Goal: Task Accomplishment & Management: Manage account settings

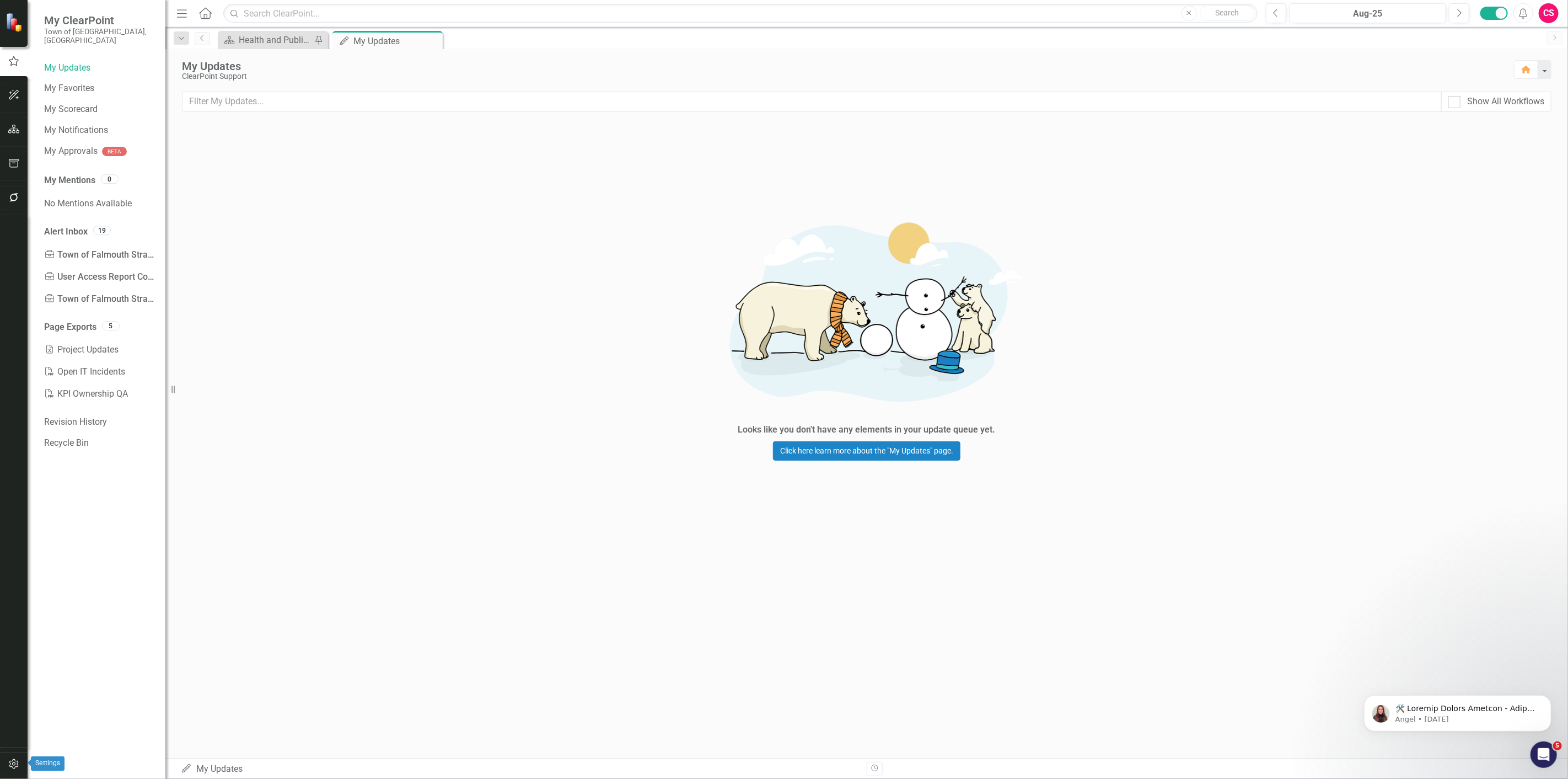
click at [6, 769] on button "button" at bounding box center [14, 764] width 25 height 23
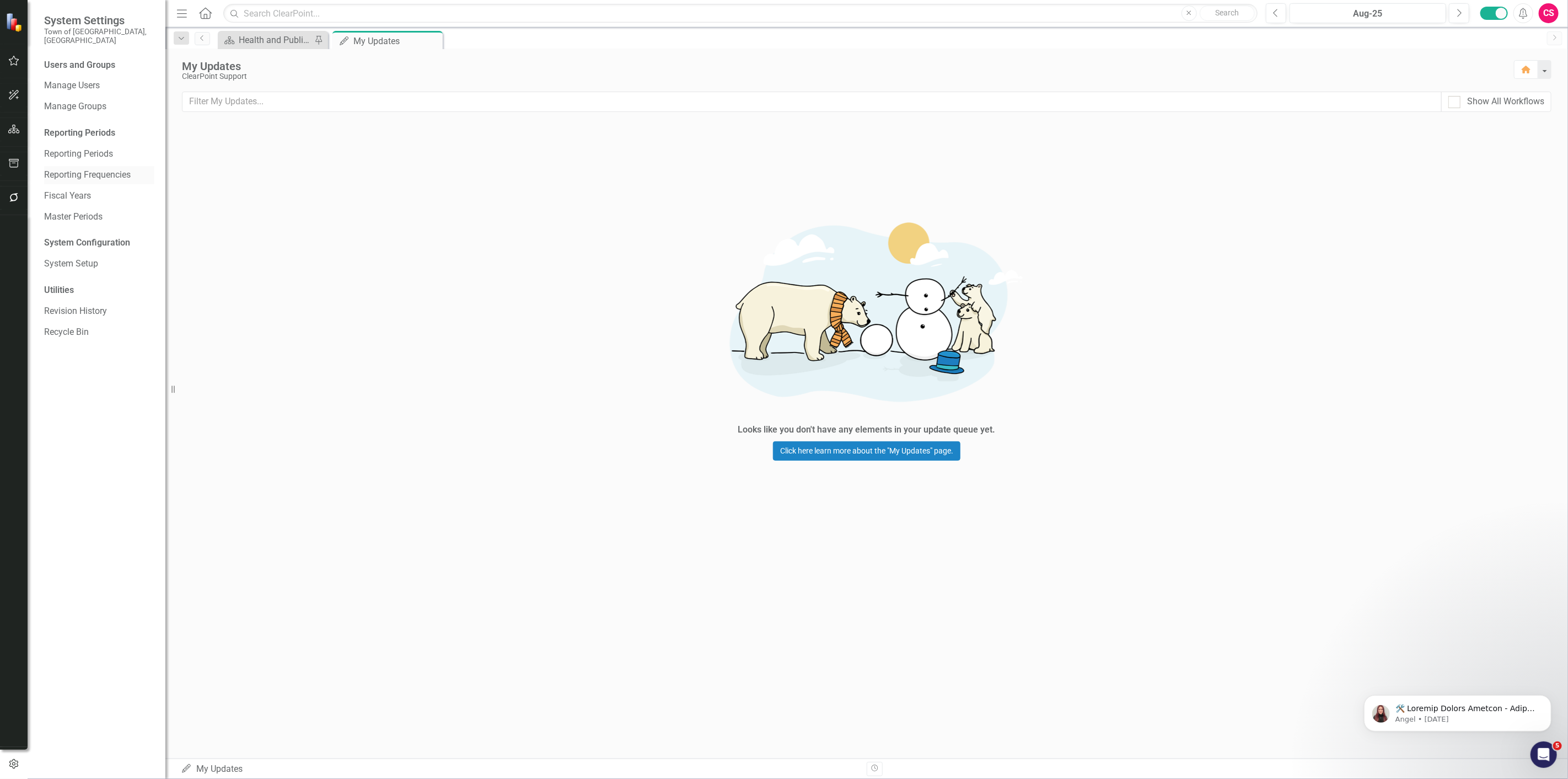
click at [91, 169] on link "Reporting Frequencies" at bounding box center [99, 175] width 110 height 13
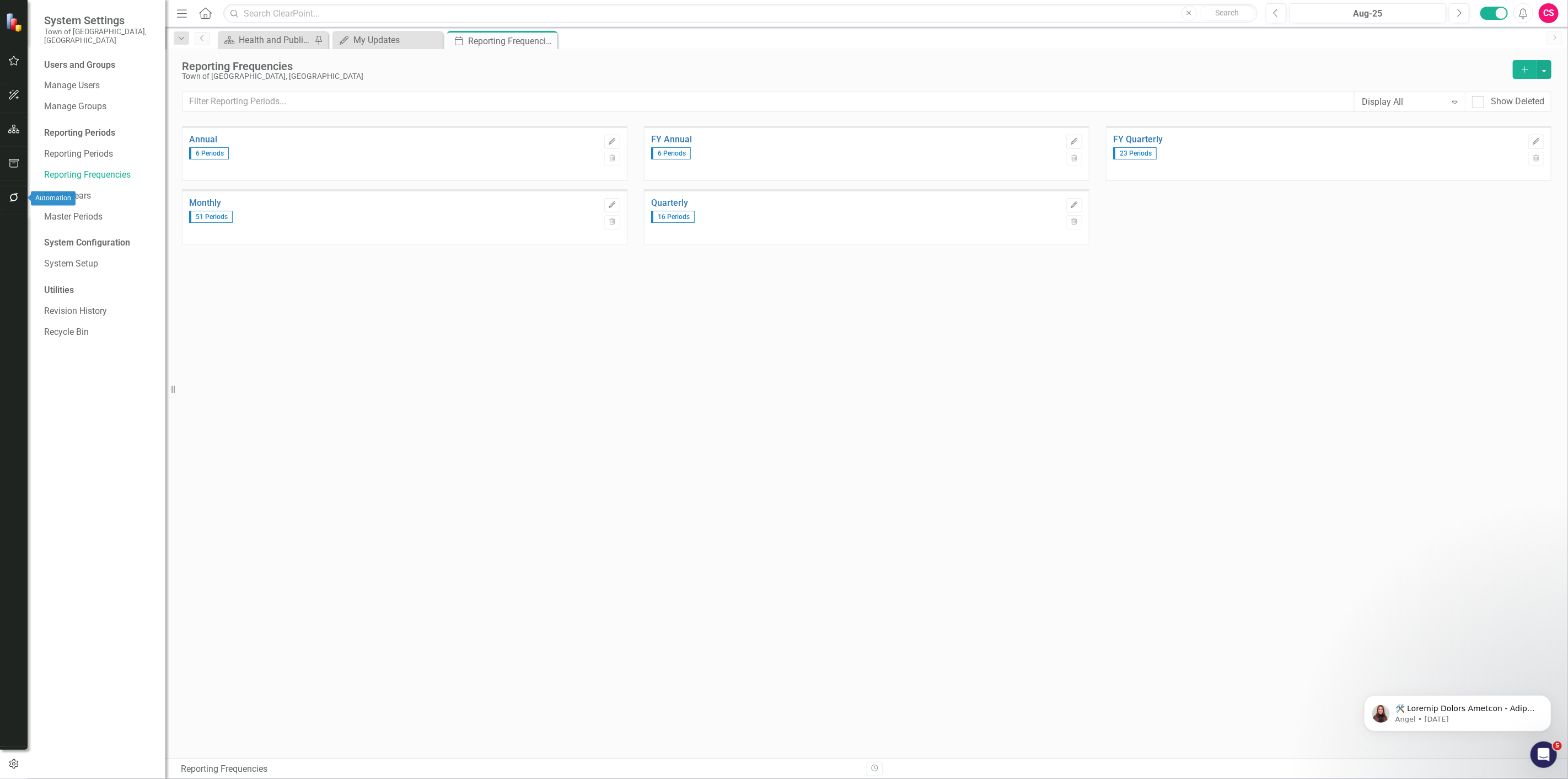
click at [21, 195] on button "button" at bounding box center [14, 198] width 25 height 23
click at [85, 85] on link "Reporting Workflows" at bounding box center [99, 88] width 110 height 13
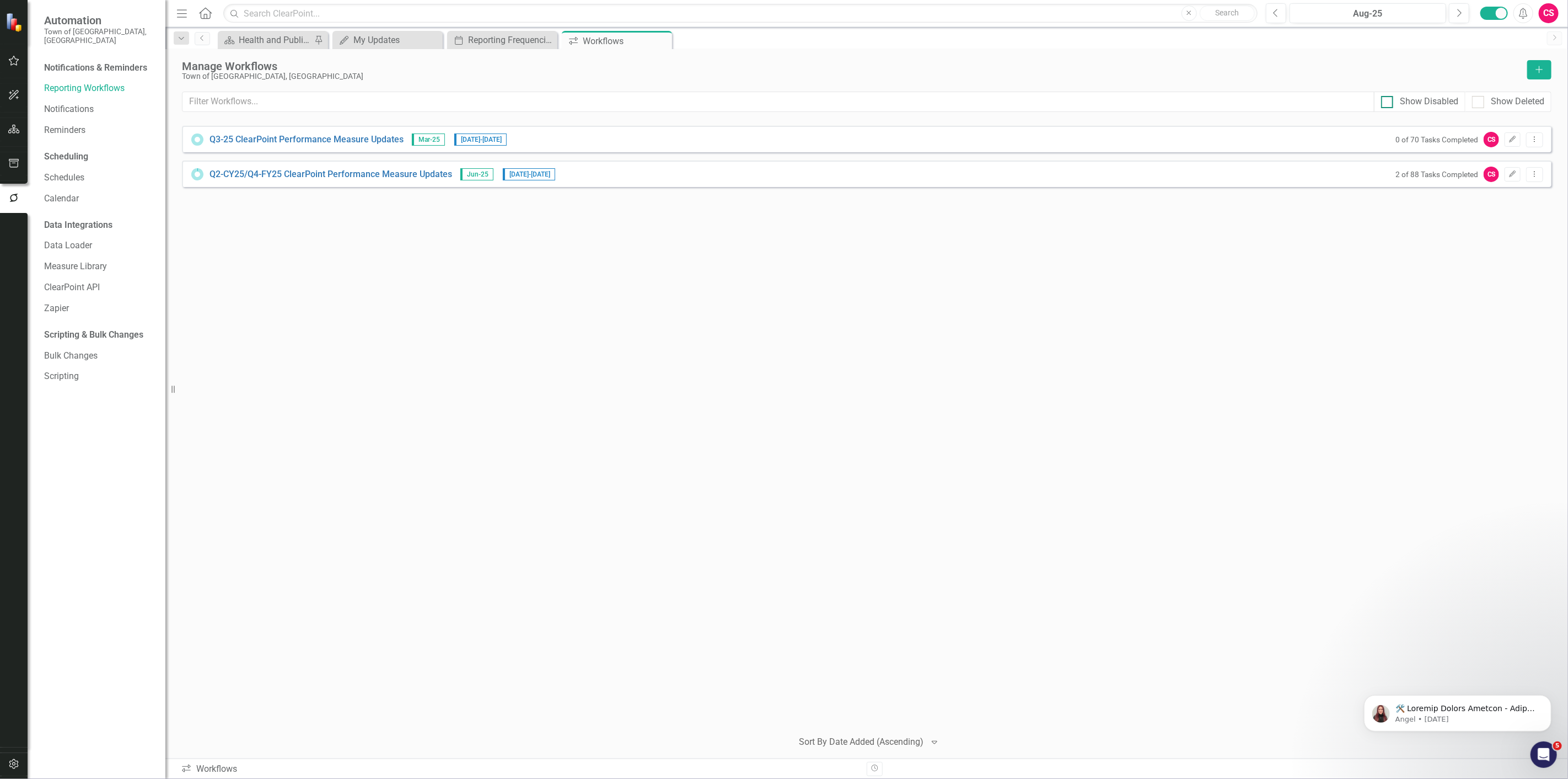
click at [1391, 99] on div at bounding box center [1387, 102] width 12 height 12
click at [1388, 99] on input "Show Disabled" at bounding box center [1385, 100] width 7 height 7
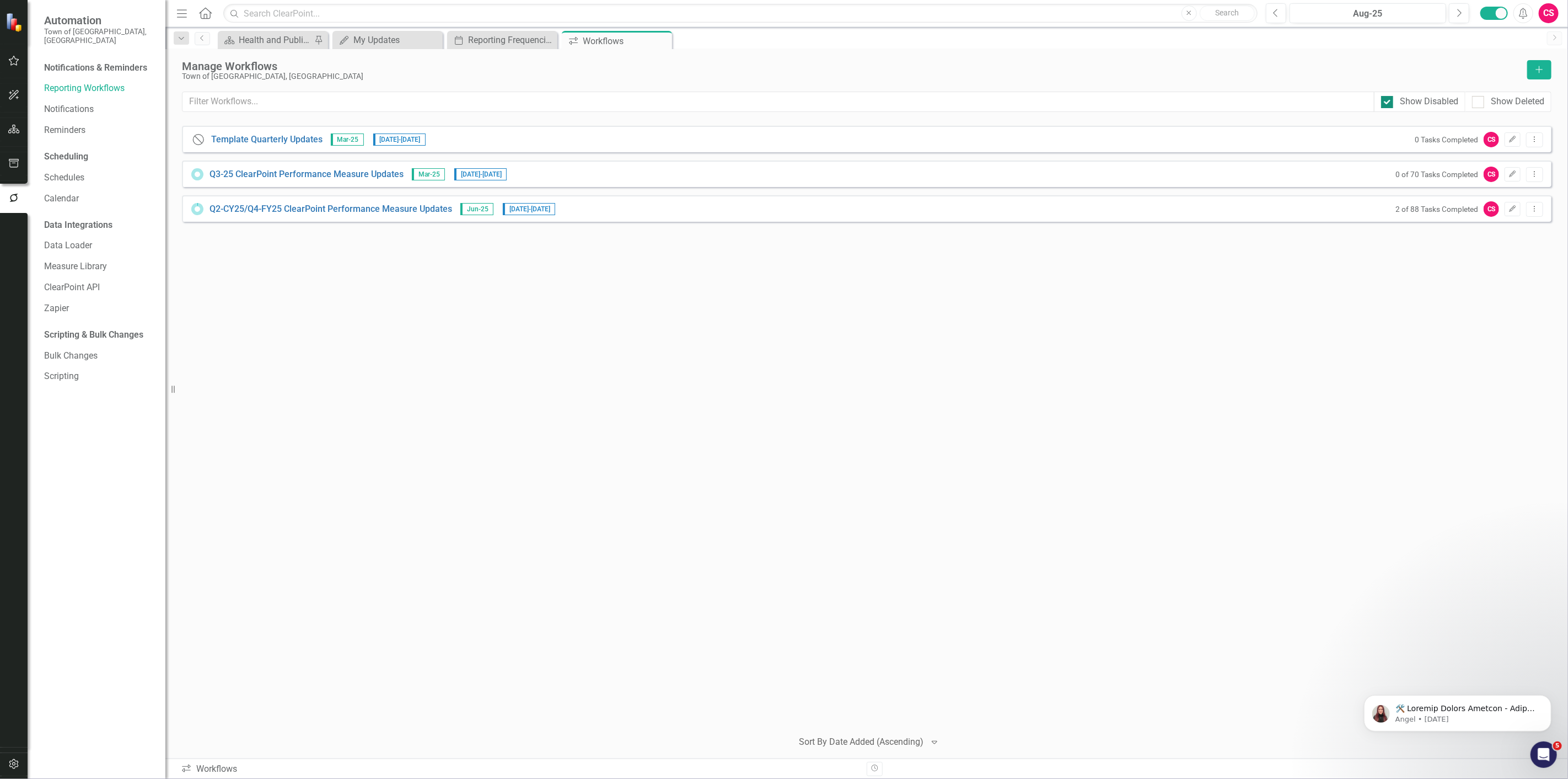
click at [1391, 99] on div at bounding box center [1387, 102] width 12 height 12
click at [1388, 99] on input "Show Disabled" at bounding box center [1385, 100] width 7 height 7
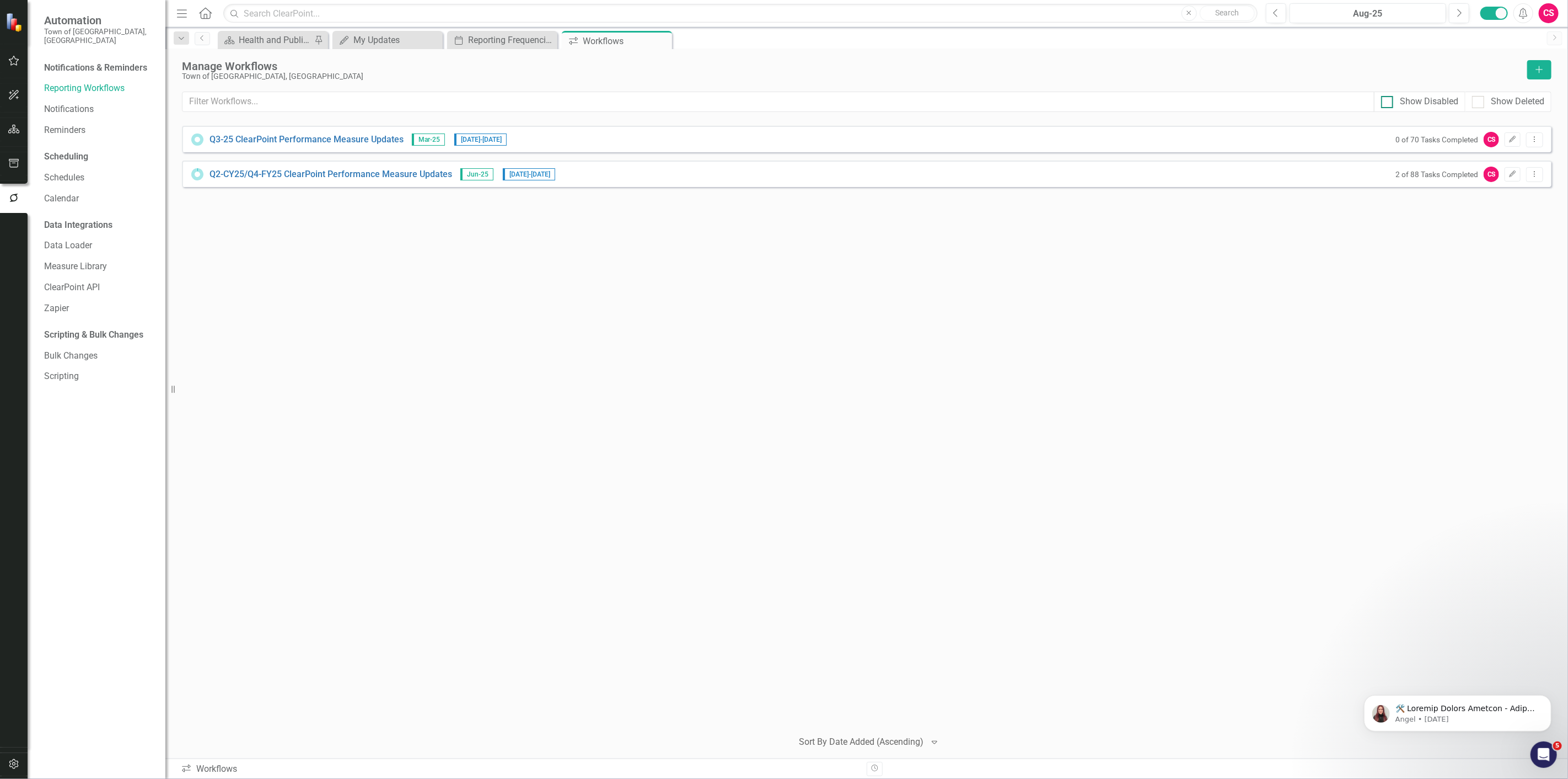
click at [1390, 105] on div at bounding box center [1387, 102] width 12 height 12
click at [1388, 103] on input "Show Disabled" at bounding box center [1385, 100] width 7 height 7
checkbox input "true"
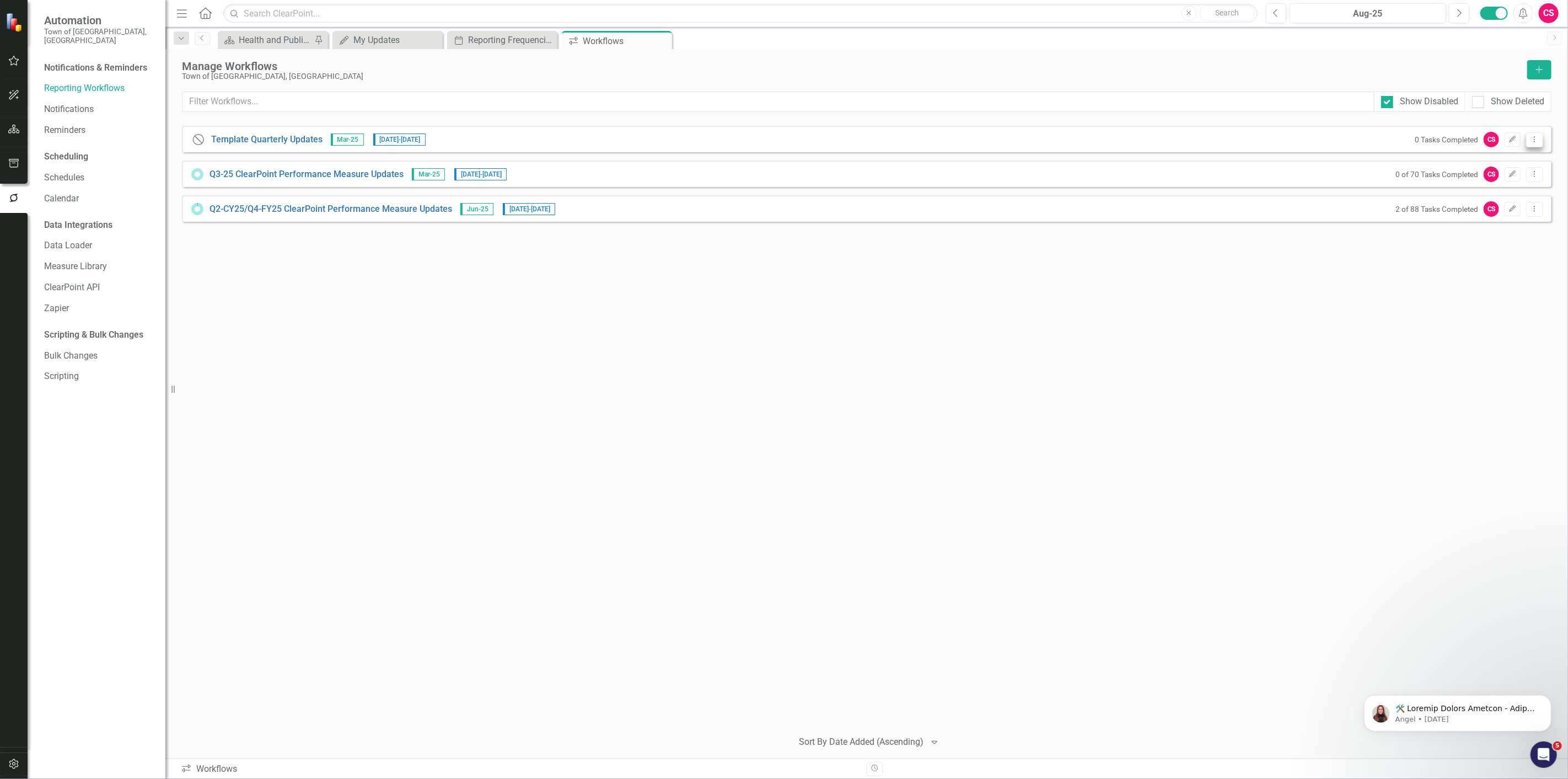
click at [1536, 144] on button "Dropdown Menu" at bounding box center [1535, 139] width 17 height 15
click at [1486, 196] on link "Copy Duplicate Workflow" at bounding box center [1493, 199] width 102 height 21
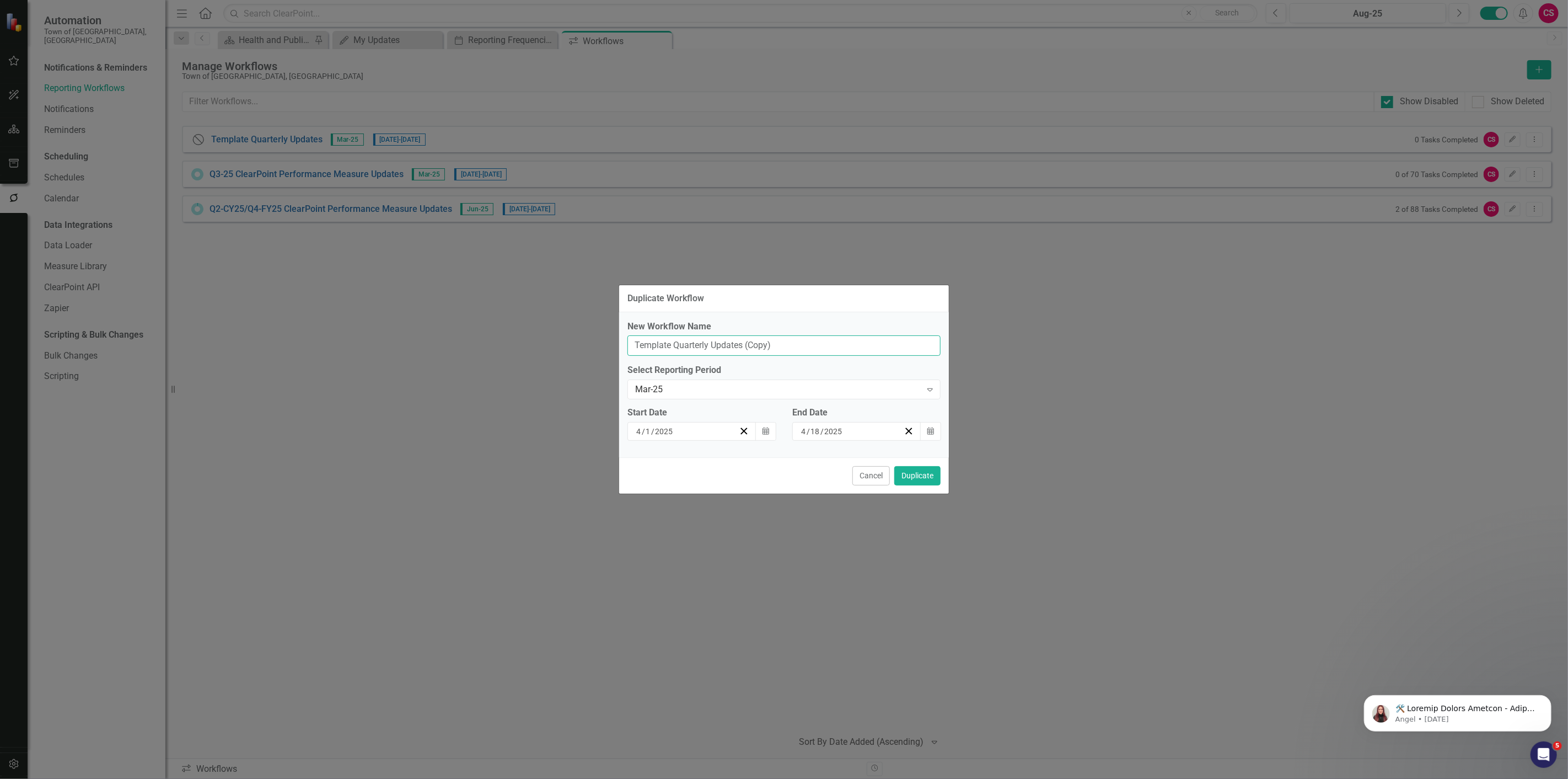
click at [858, 337] on input "Template Quarterly Updates (Copy)" at bounding box center [784, 346] width 313 height 21
type input "Q3-CY25/Q1-FY25 Updates"
click at [840, 379] on div "Mar-25 Expand" at bounding box center [784, 389] width 313 height 20
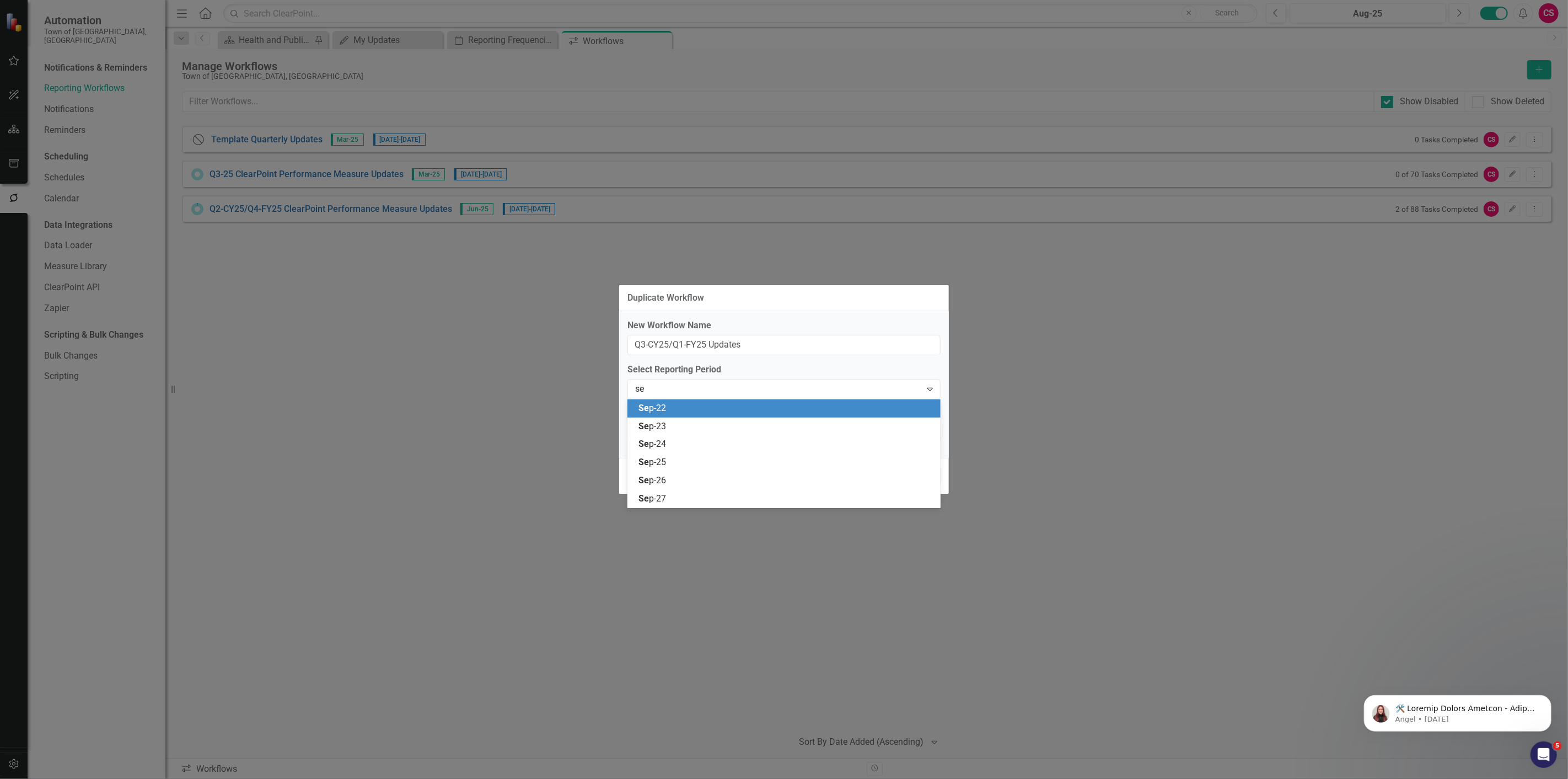
type input "sep"
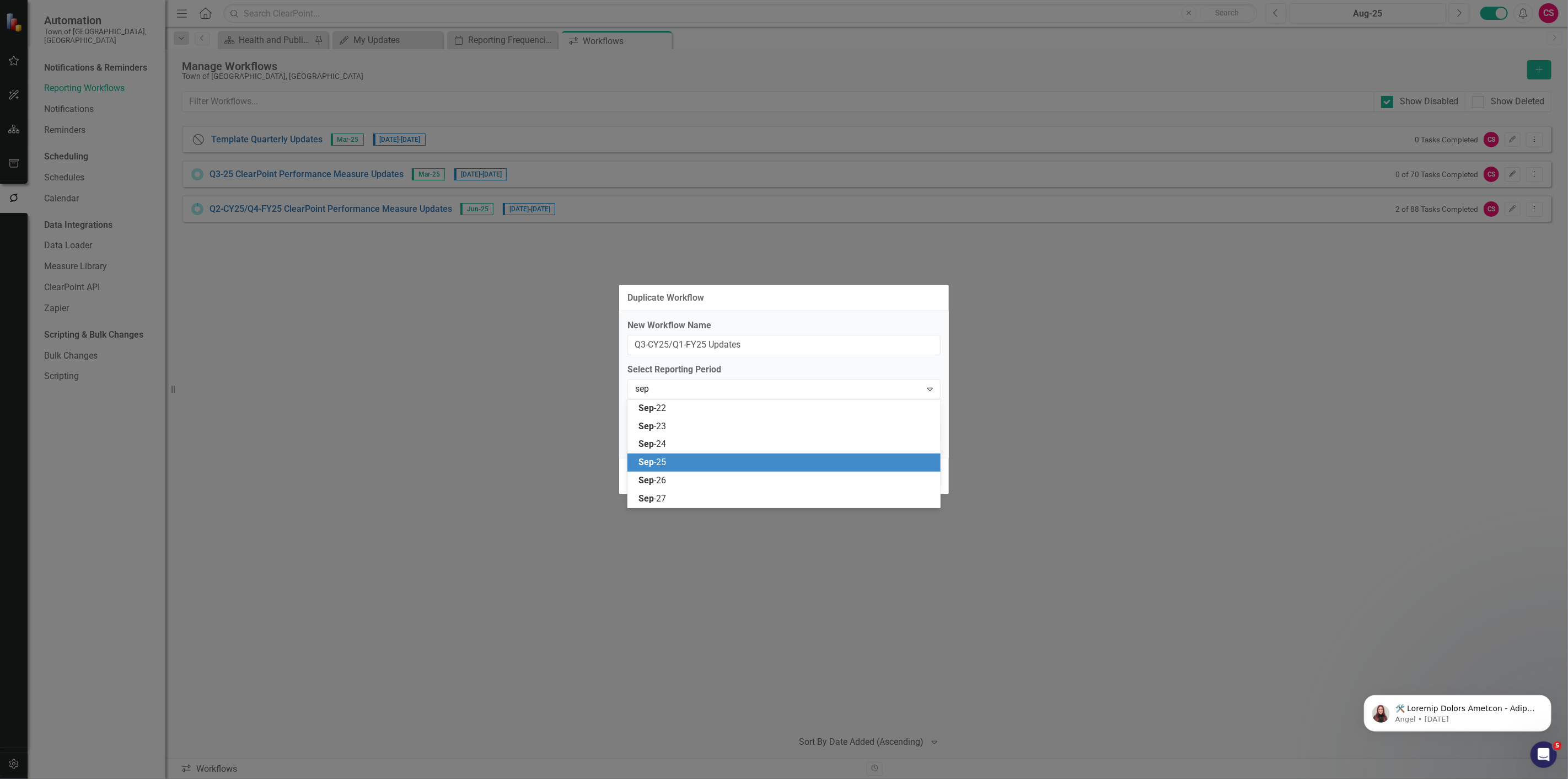
click at [743, 460] on div "Sep -25" at bounding box center [786, 462] width 295 height 13
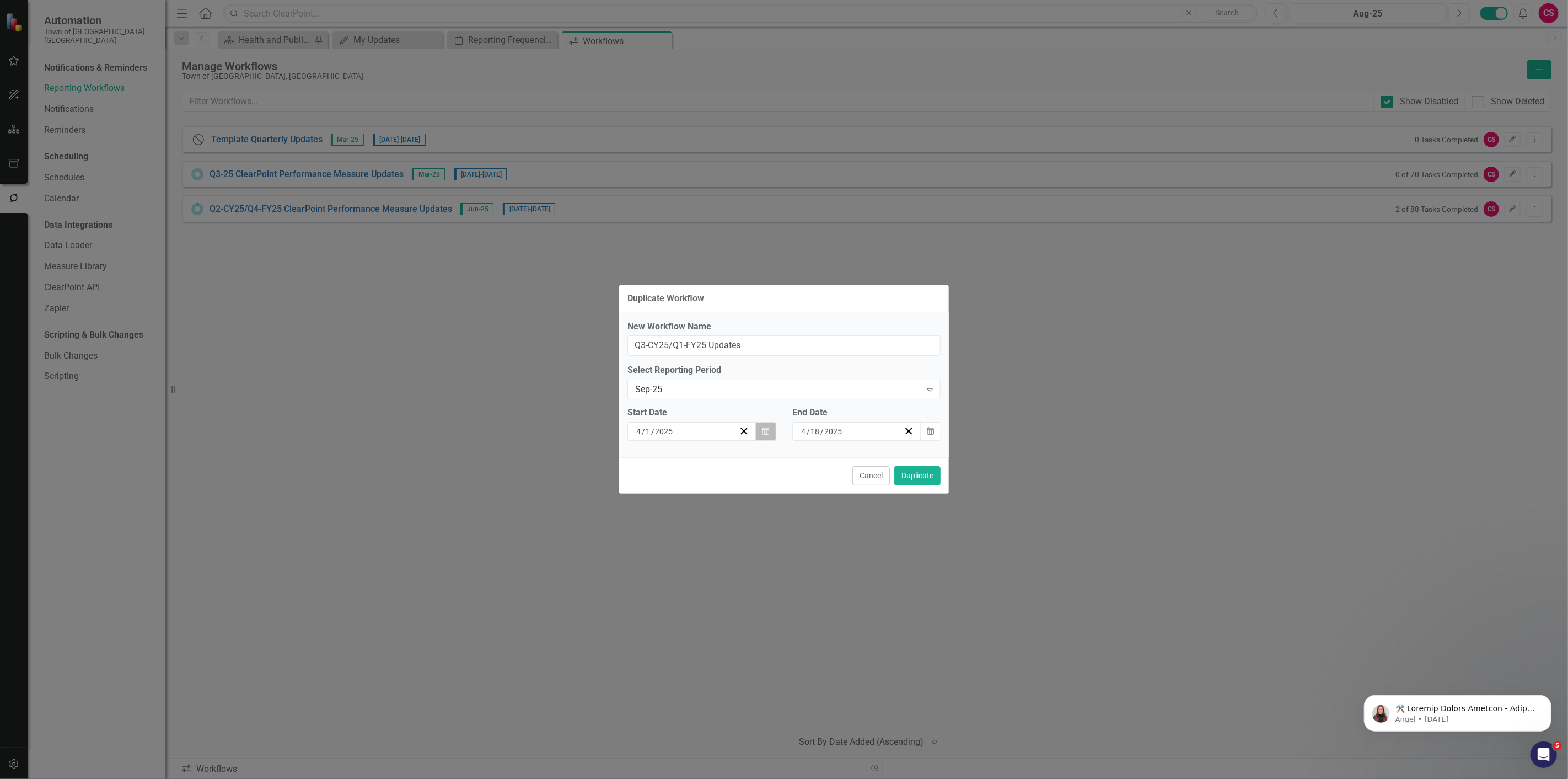
click at [763, 432] on icon "Calendar" at bounding box center [766, 431] width 7 height 8
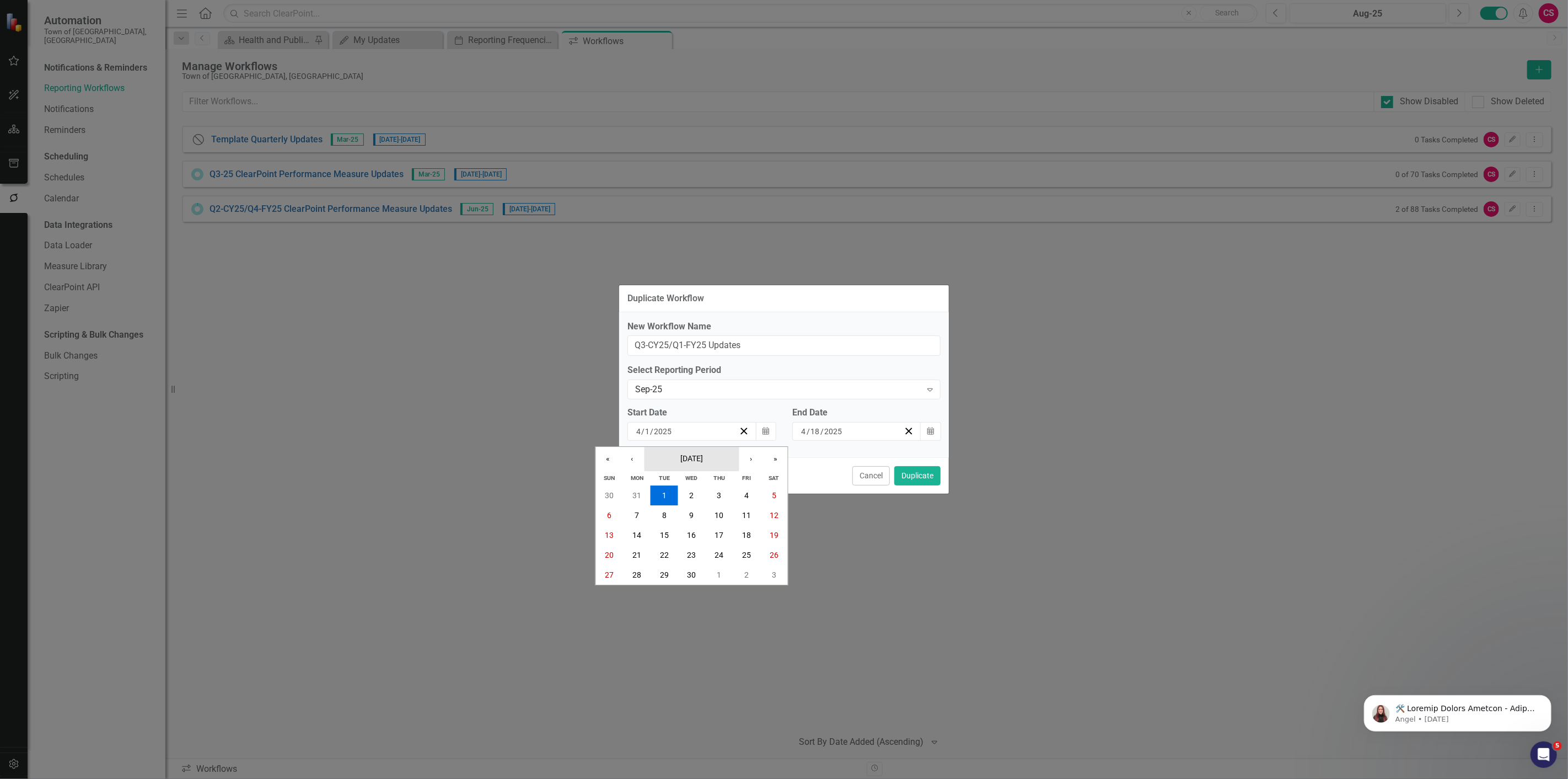
click at [713, 448] on button "[DATE]" at bounding box center [692, 459] width 95 height 24
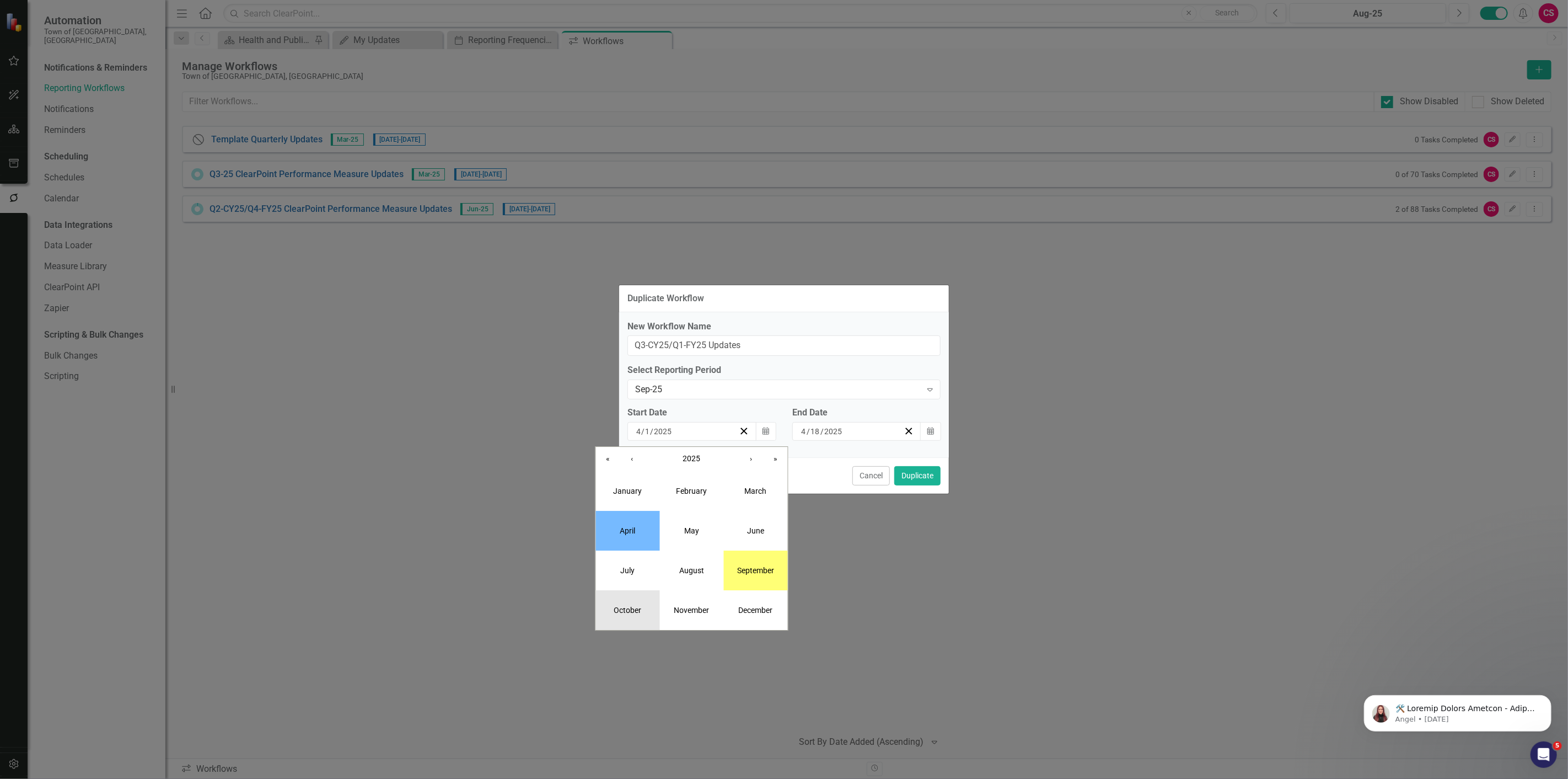
click at [629, 611] on abbr "October" at bounding box center [628, 610] width 27 height 9
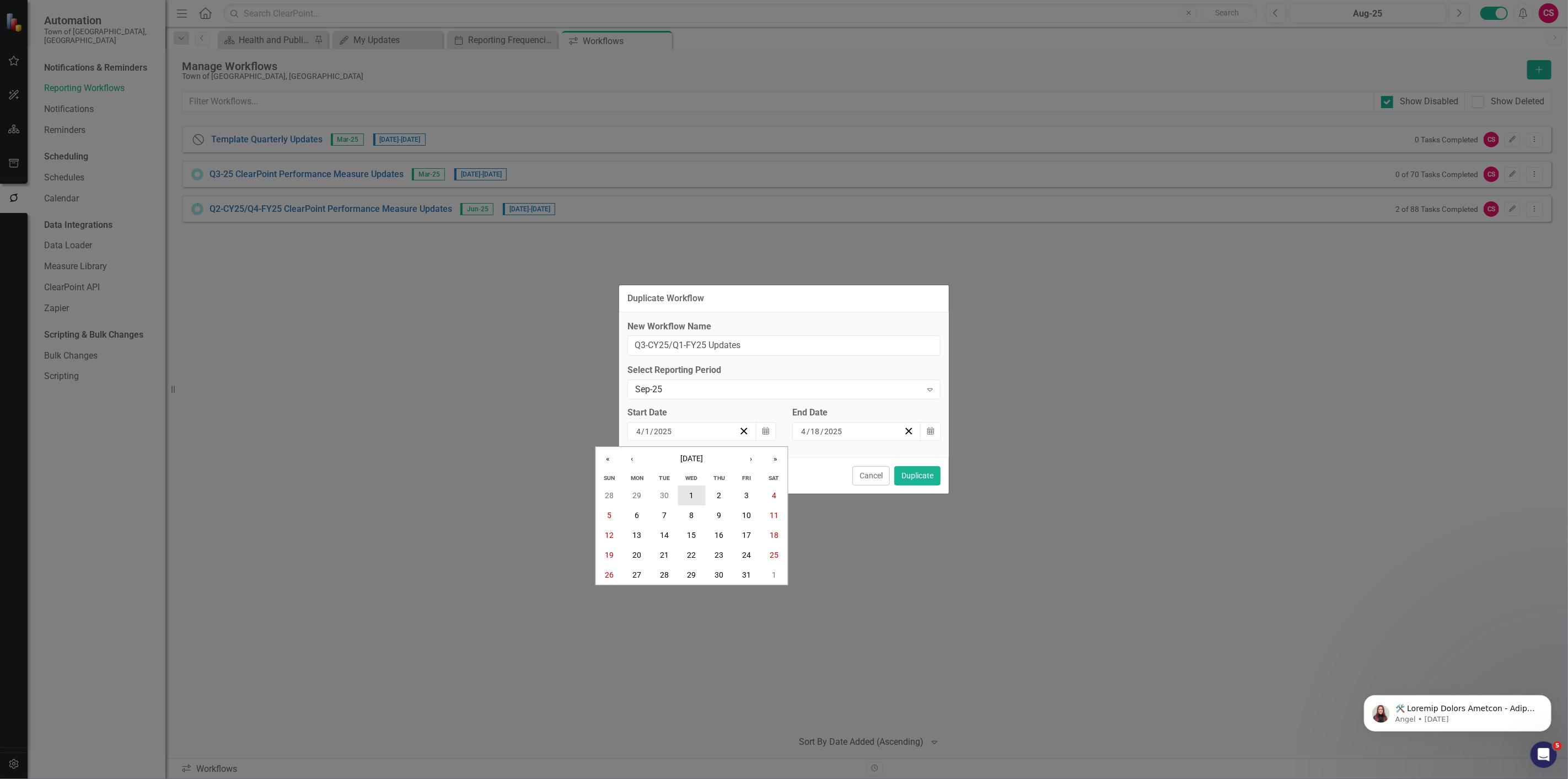
click at [687, 489] on button "1" at bounding box center [691, 495] width 27 height 20
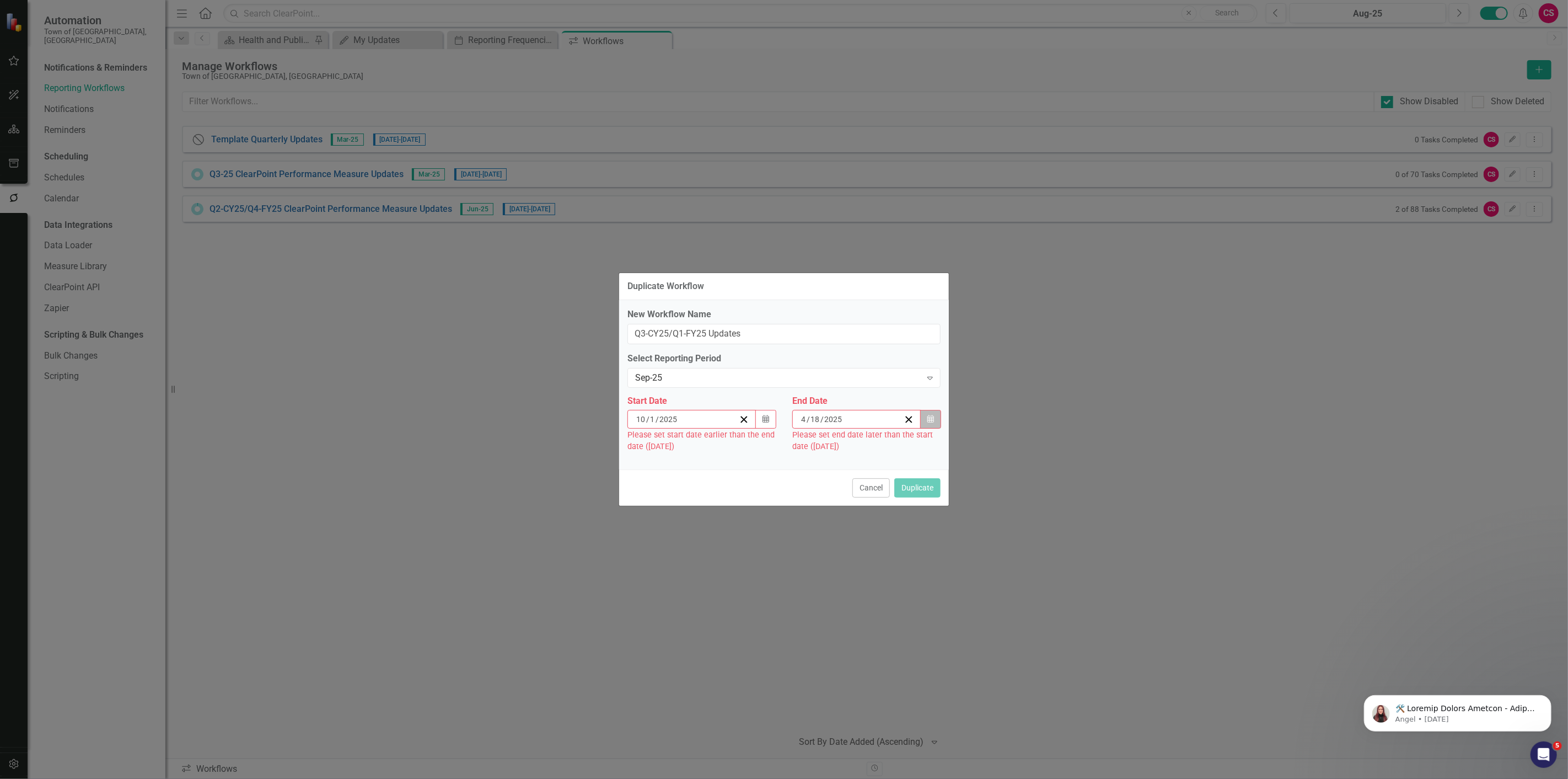
click at [939, 420] on button "Calendar" at bounding box center [931, 419] width 21 height 19
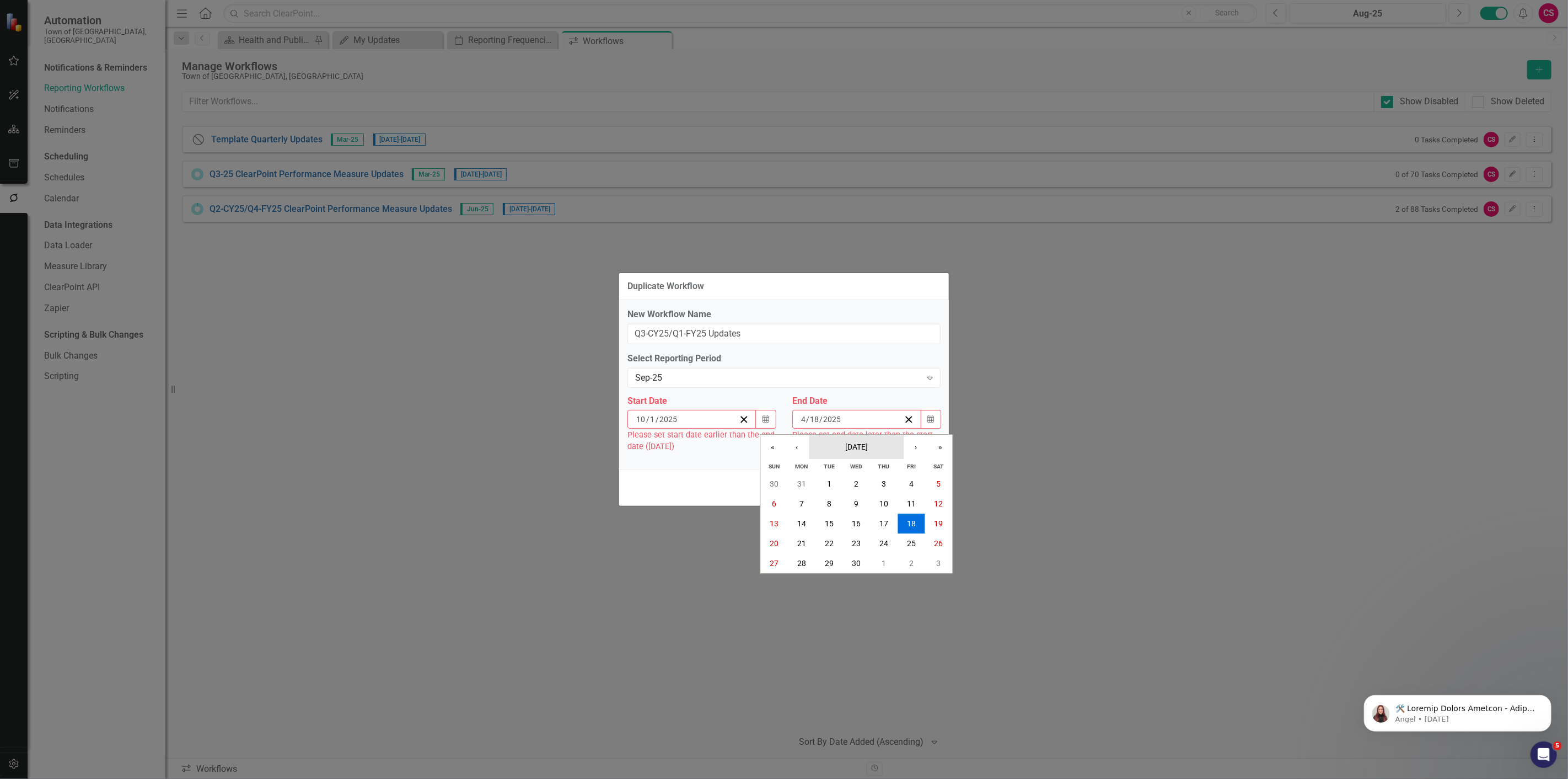
click at [855, 445] on span "[DATE]" at bounding box center [856, 446] width 23 height 9
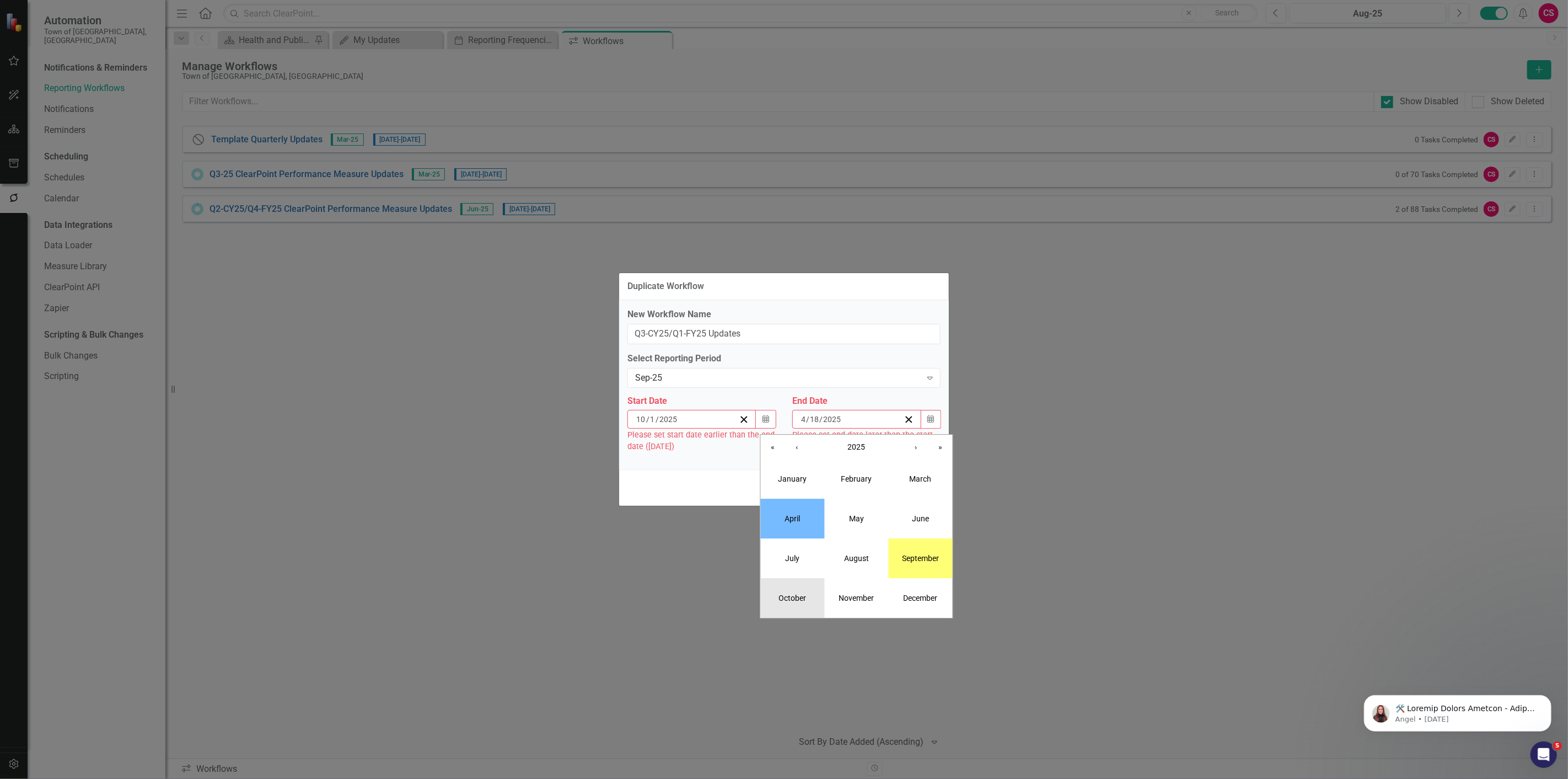
click at [793, 592] on button "October" at bounding box center [793, 598] width 64 height 40
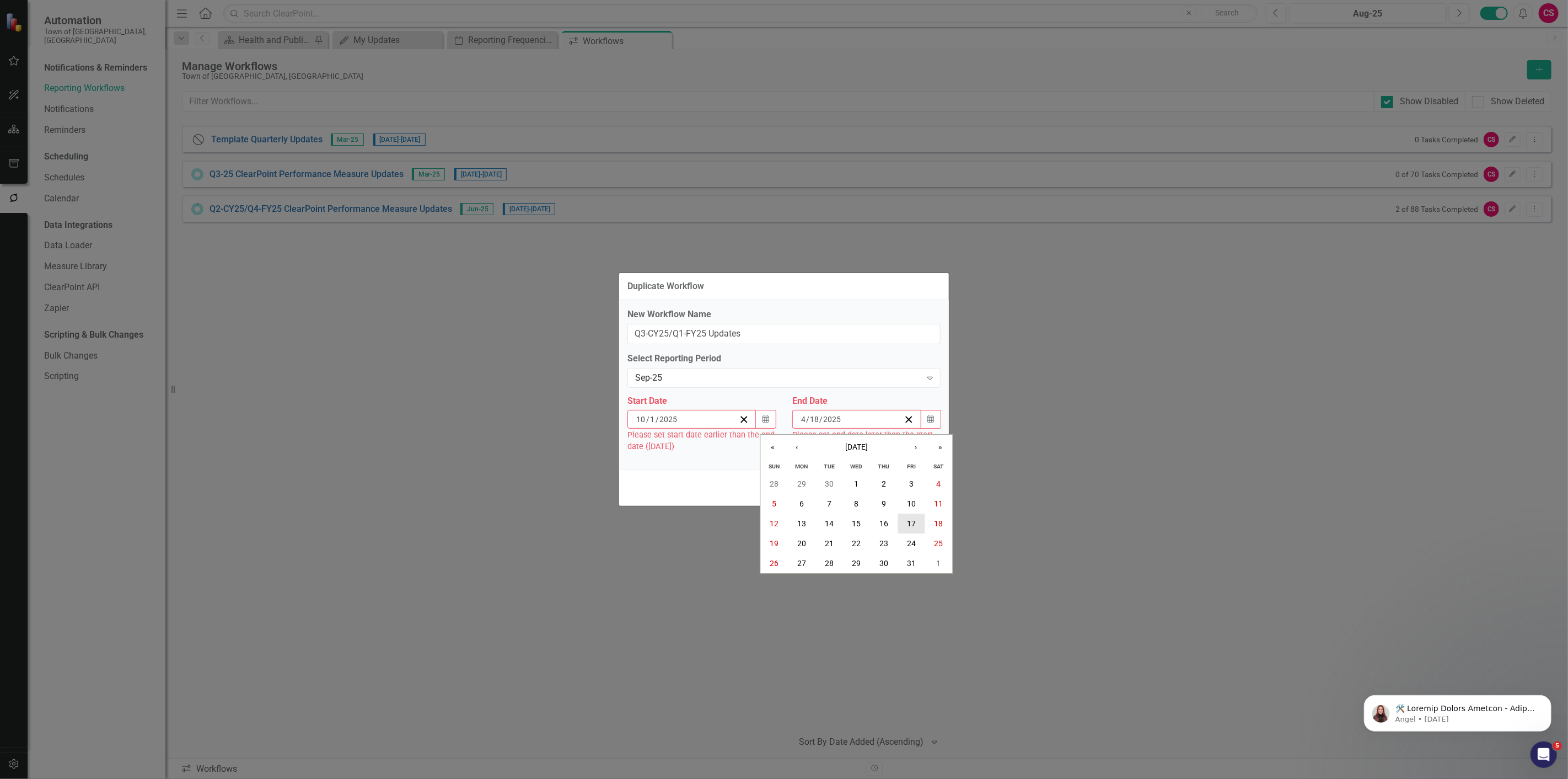
click at [915, 527] on button "17" at bounding box center [911, 523] width 27 height 20
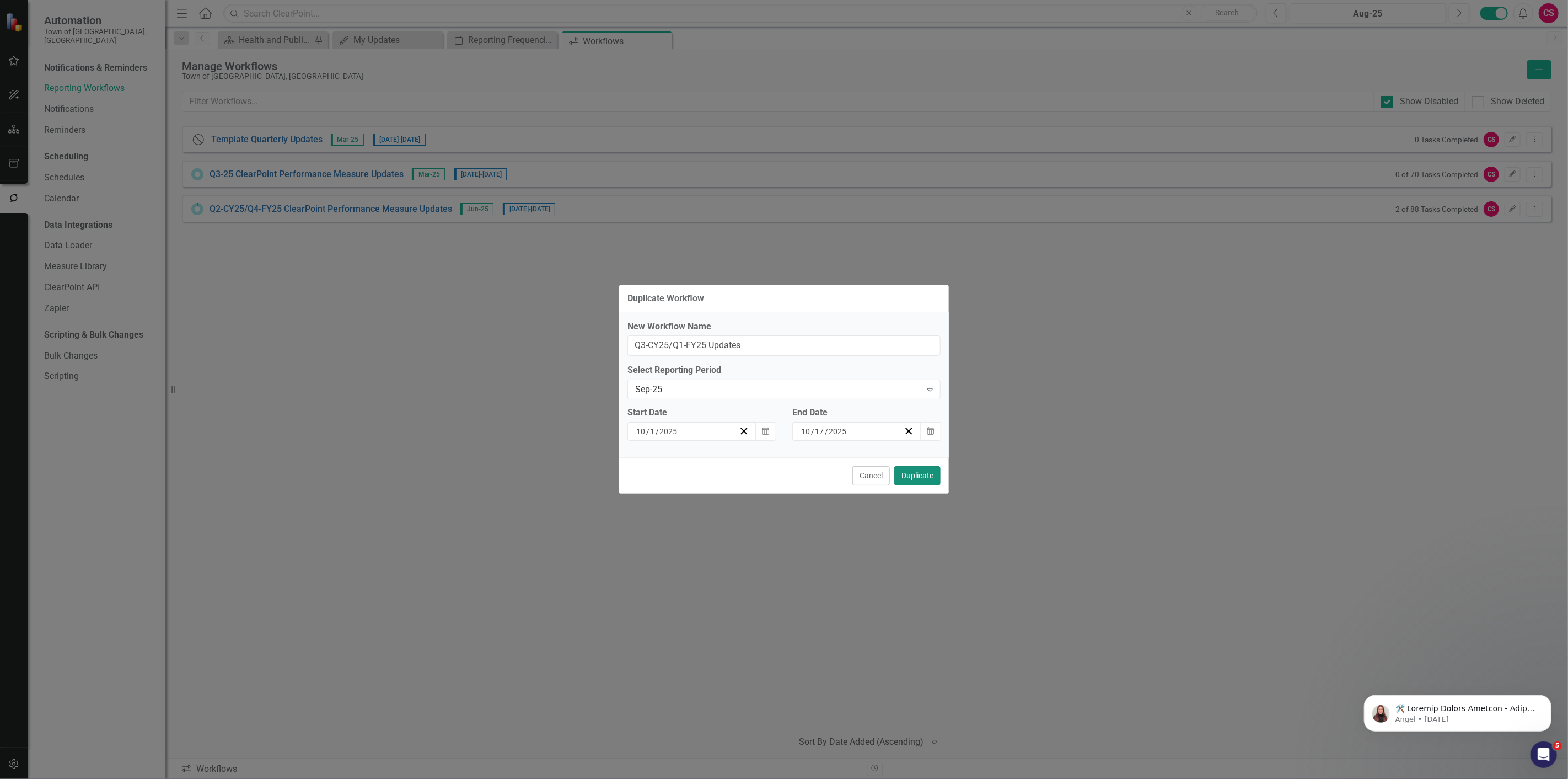
click at [930, 481] on button "Duplicate" at bounding box center [917, 476] width 46 height 19
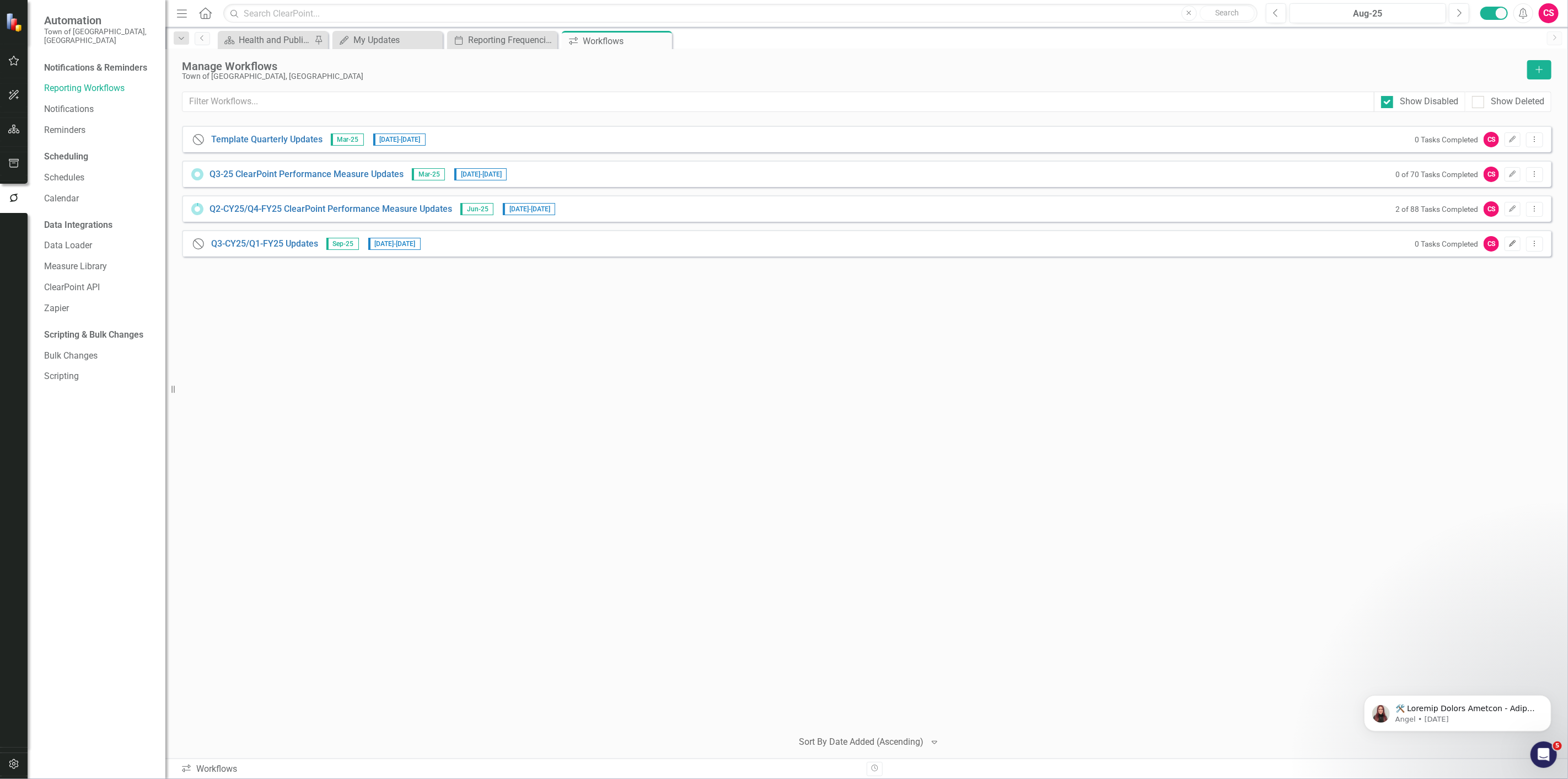
click at [1515, 246] on icon "Edit" at bounding box center [1513, 244] width 9 height 7
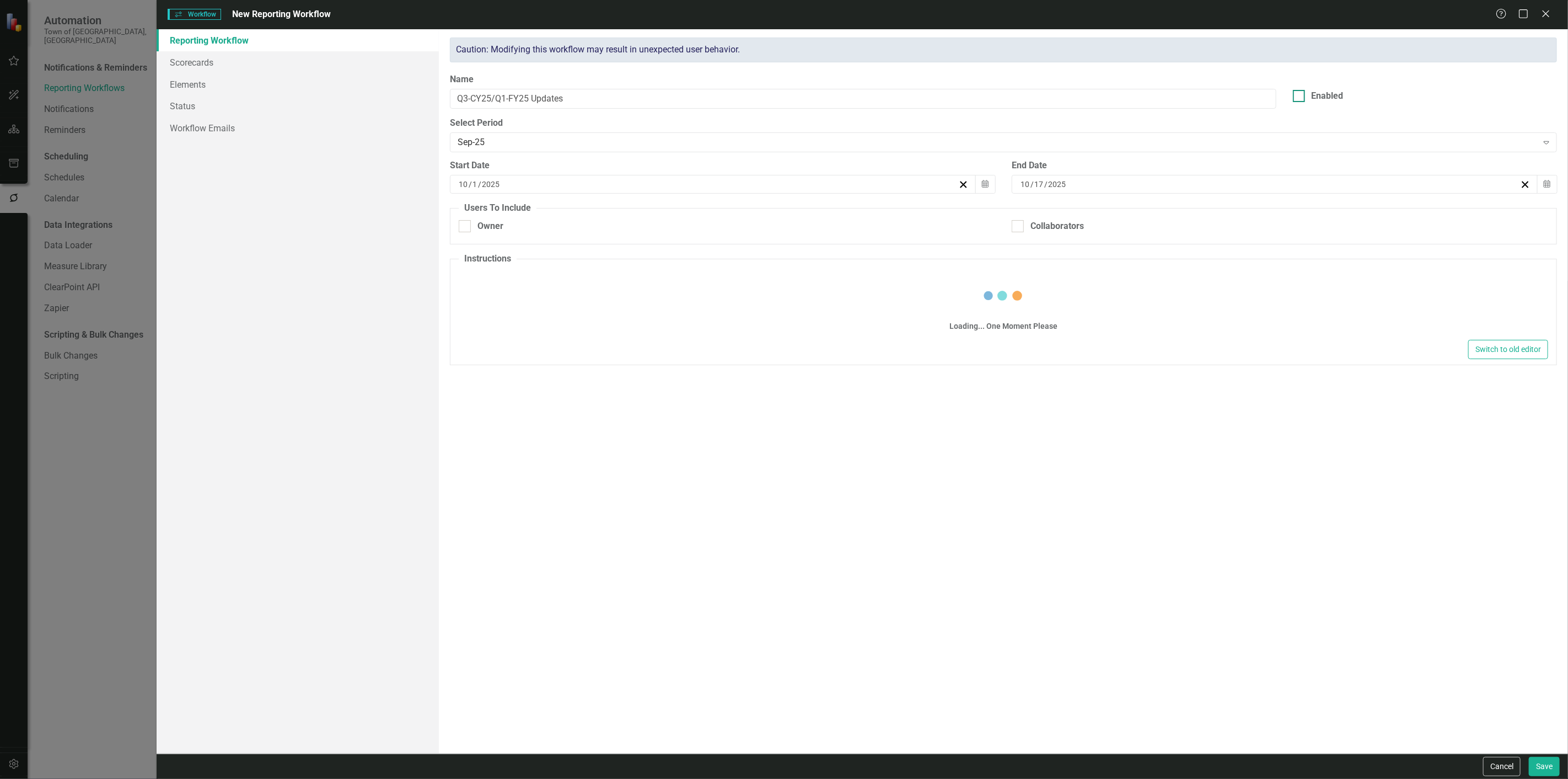
checkbox input "true"
drag, startPoint x: 1331, startPoint y: 89, endPoint x: 1315, endPoint y: 94, distance: 16.8
click at [1315, 94] on div "Enabled" at bounding box center [1424, 92] width 281 height 38
click at [1315, 94] on div "Enabled" at bounding box center [1328, 96] width 32 height 13
click at [1300, 94] on input "Enabled" at bounding box center [1297, 94] width 7 height 7
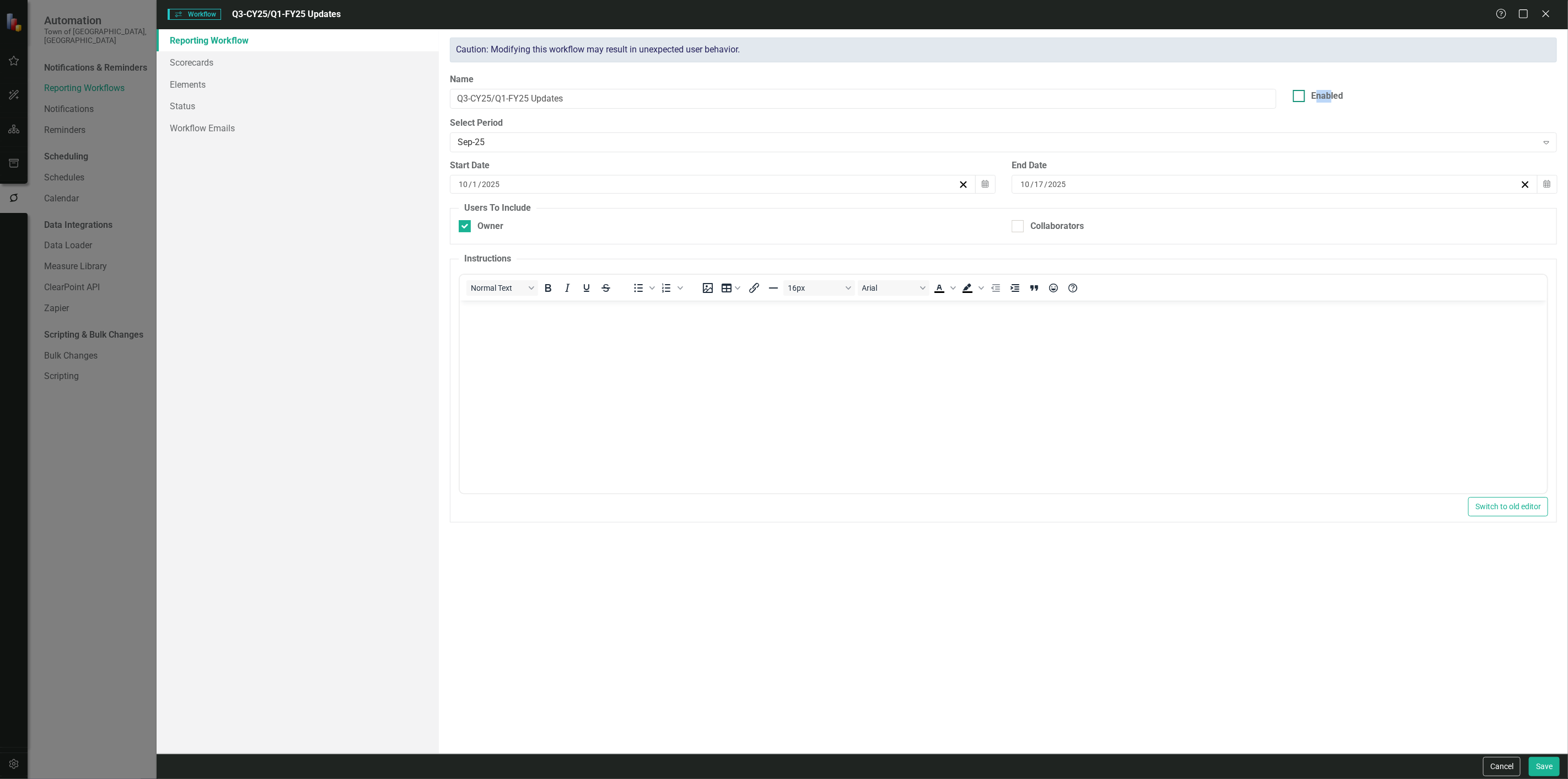
checkbox input "true"
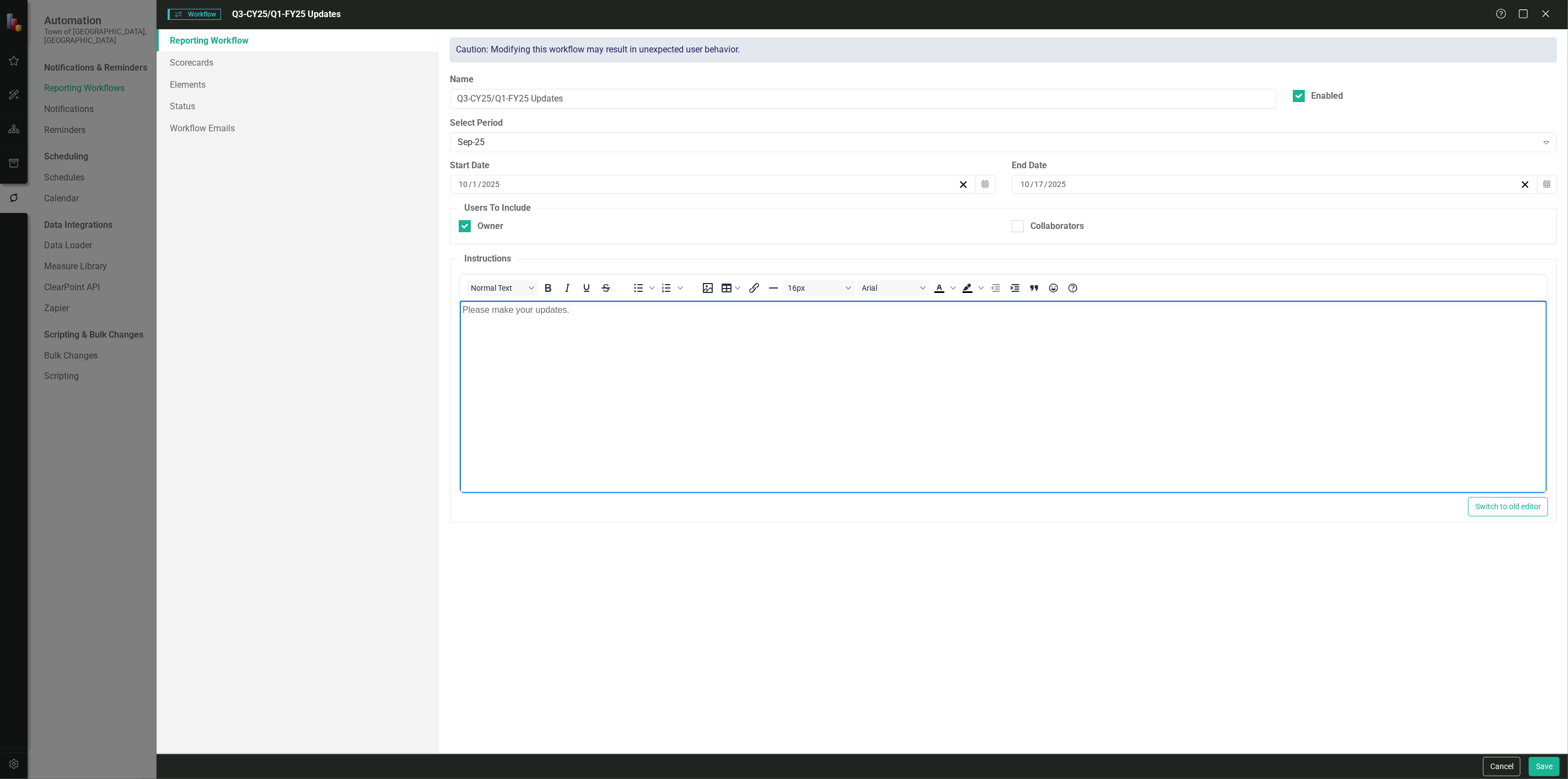
click at [1088, 309] on p "Please make your updates." at bounding box center [1003, 309] width 1082 height 13
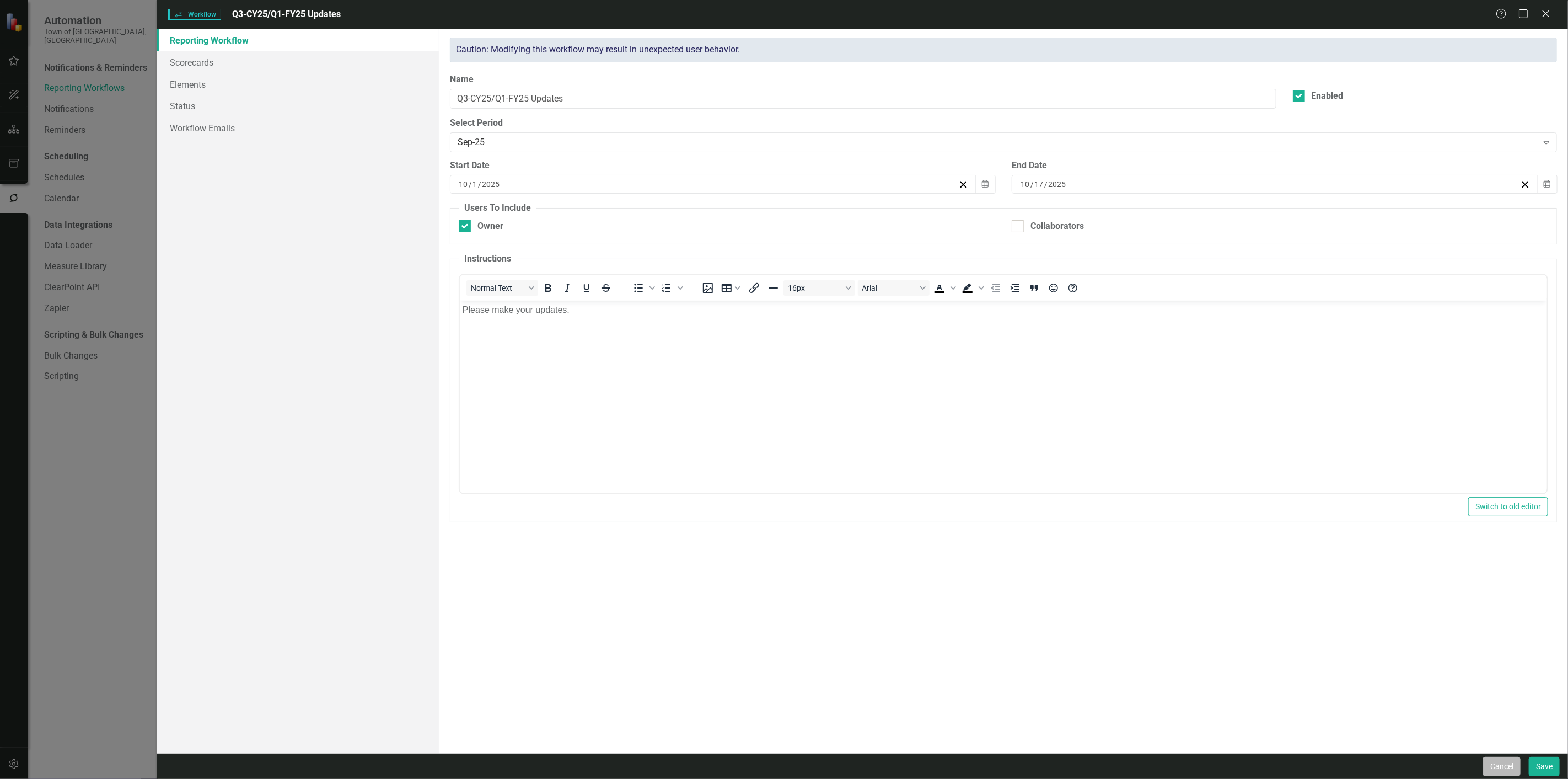
click at [1507, 764] on button "Cancel" at bounding box center [1502, 767] width 38 height 19
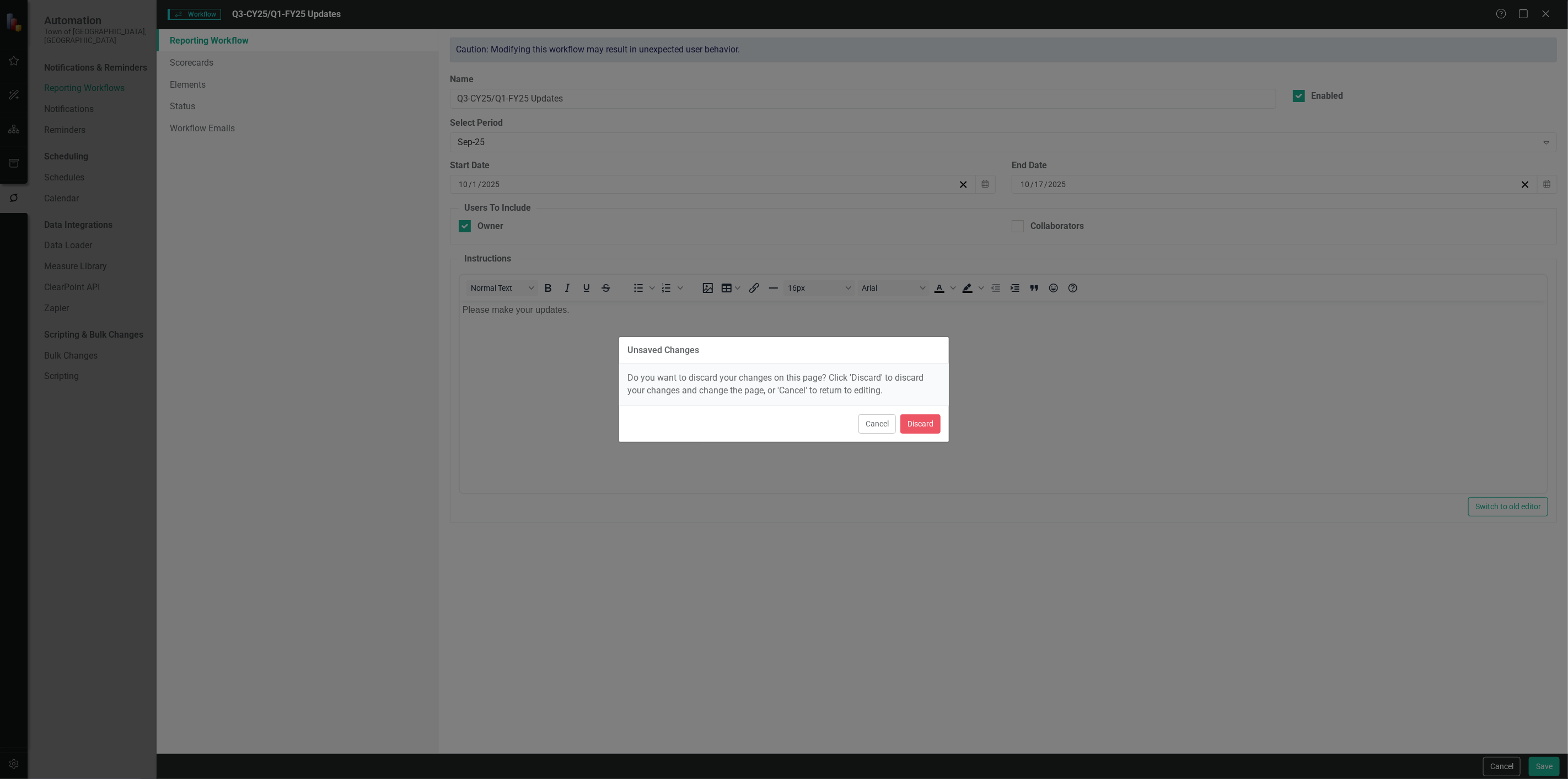
click at [906, 413] on div "Cancel Discard" at bounding box center [784, 424] width 330 height 37
click at [910, 420] on button "Discard" at bounding box center [920, 424] width 40 height 19
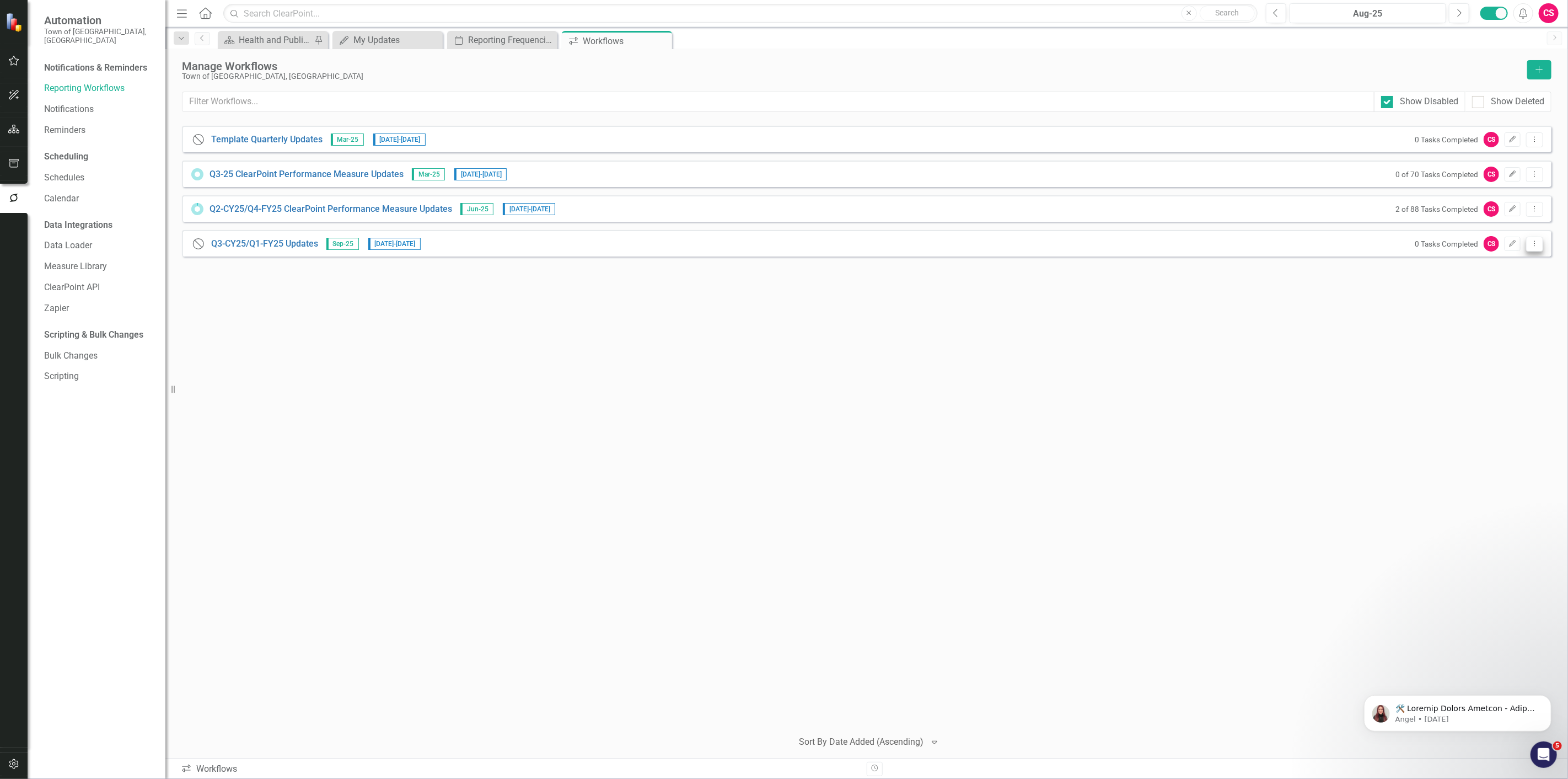
click at [1533, 249] on button "Dropdown Menu" at bounding box center [1535, 244] width 17 height 15
click at [1463, 330] on link "Trash Delete Workflow" at bounding box center [1493, 323] width 102 height 21
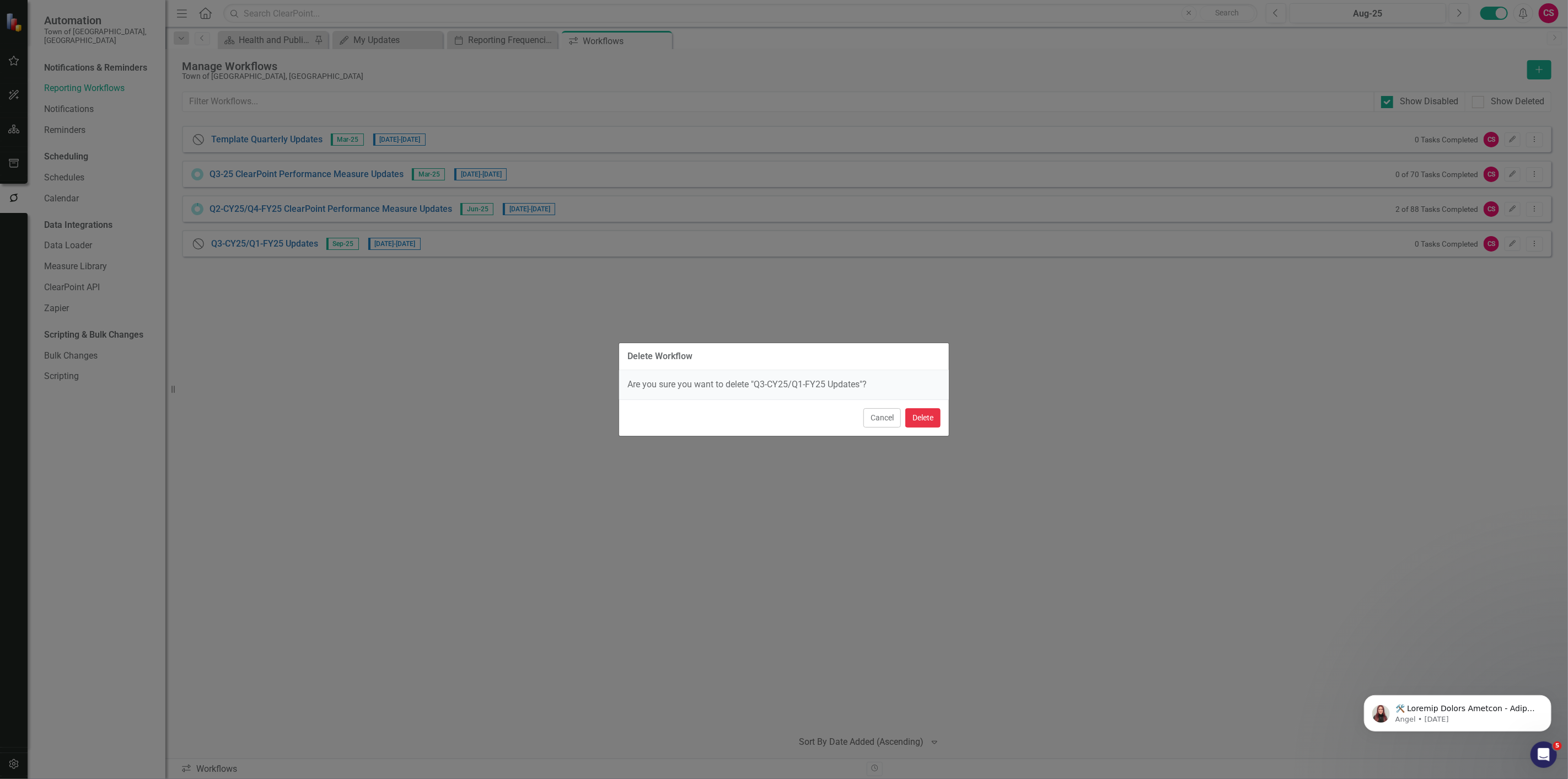
click at [927, 410] on button "Delete" at bounding box center [923, 418] width 35 height 19
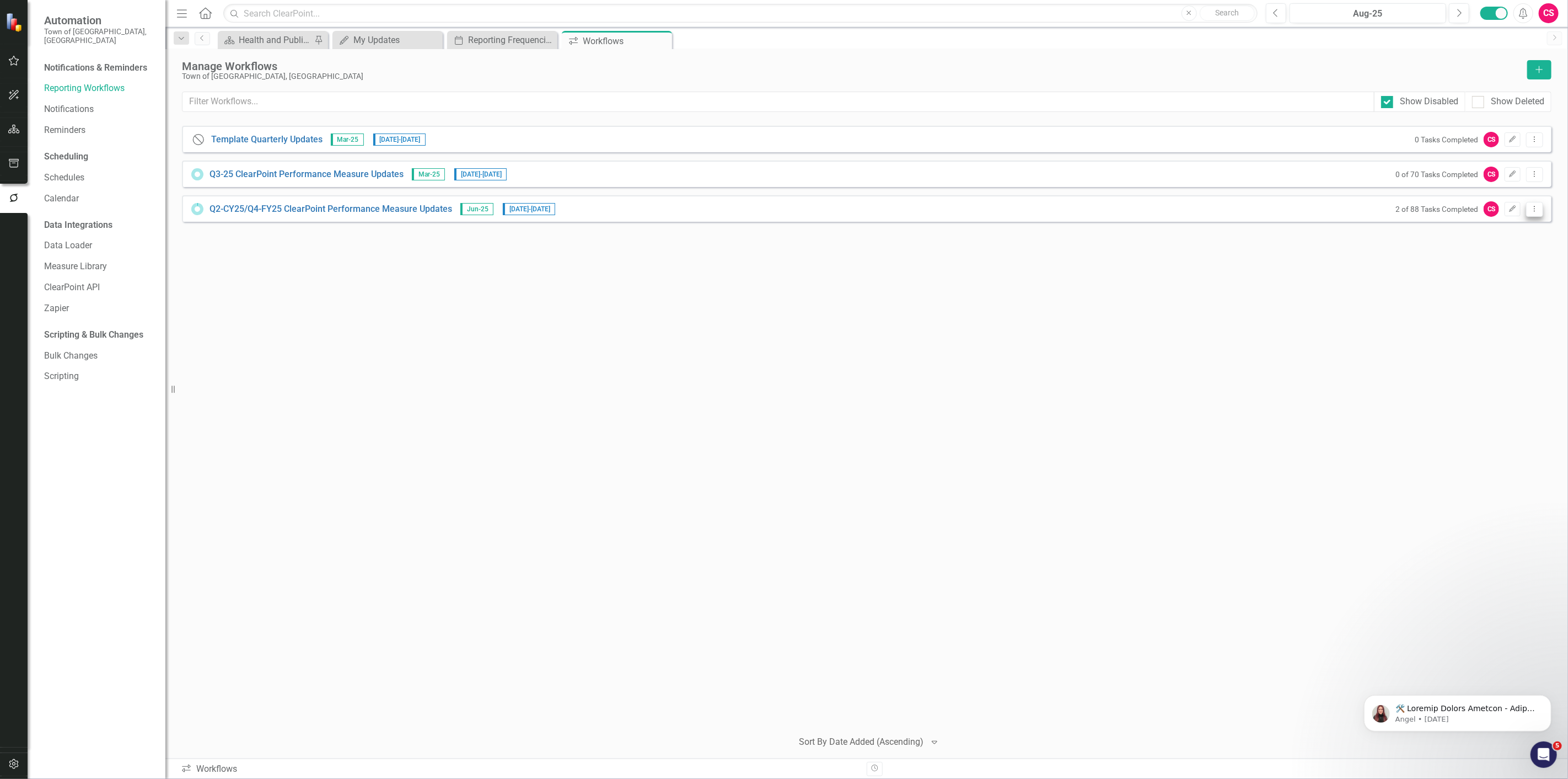
click at [1540, 208] on button "Dropdown Menu" at bounding box center [1535, 210] width 17 height 15
click at [1518, 208] on button "Edit" at bounding box center [1513, 210] width 16 height 15
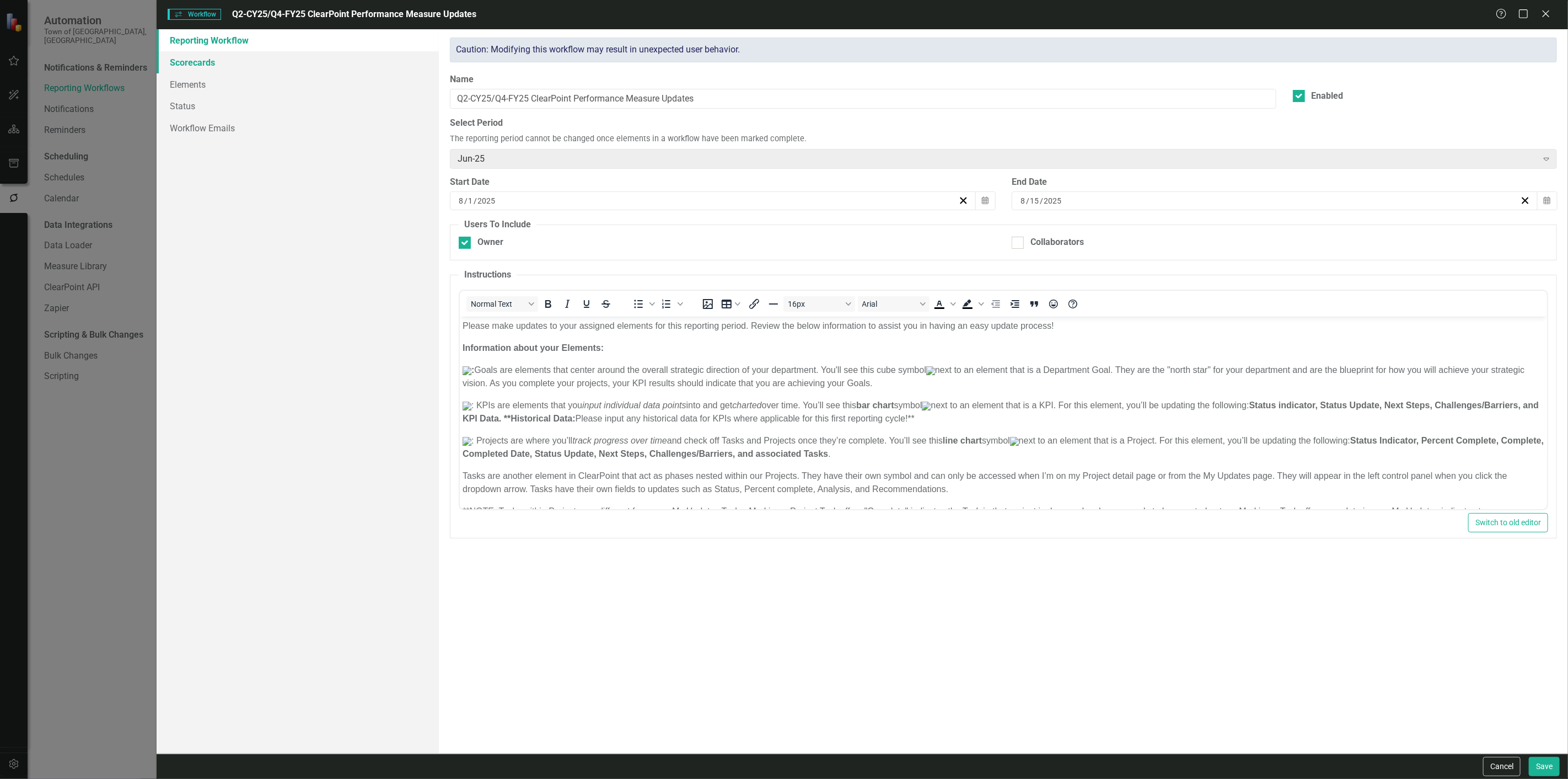
click at [363, 55] on link "Scorecards" at bounding box center [298, 62] width 282 height 22
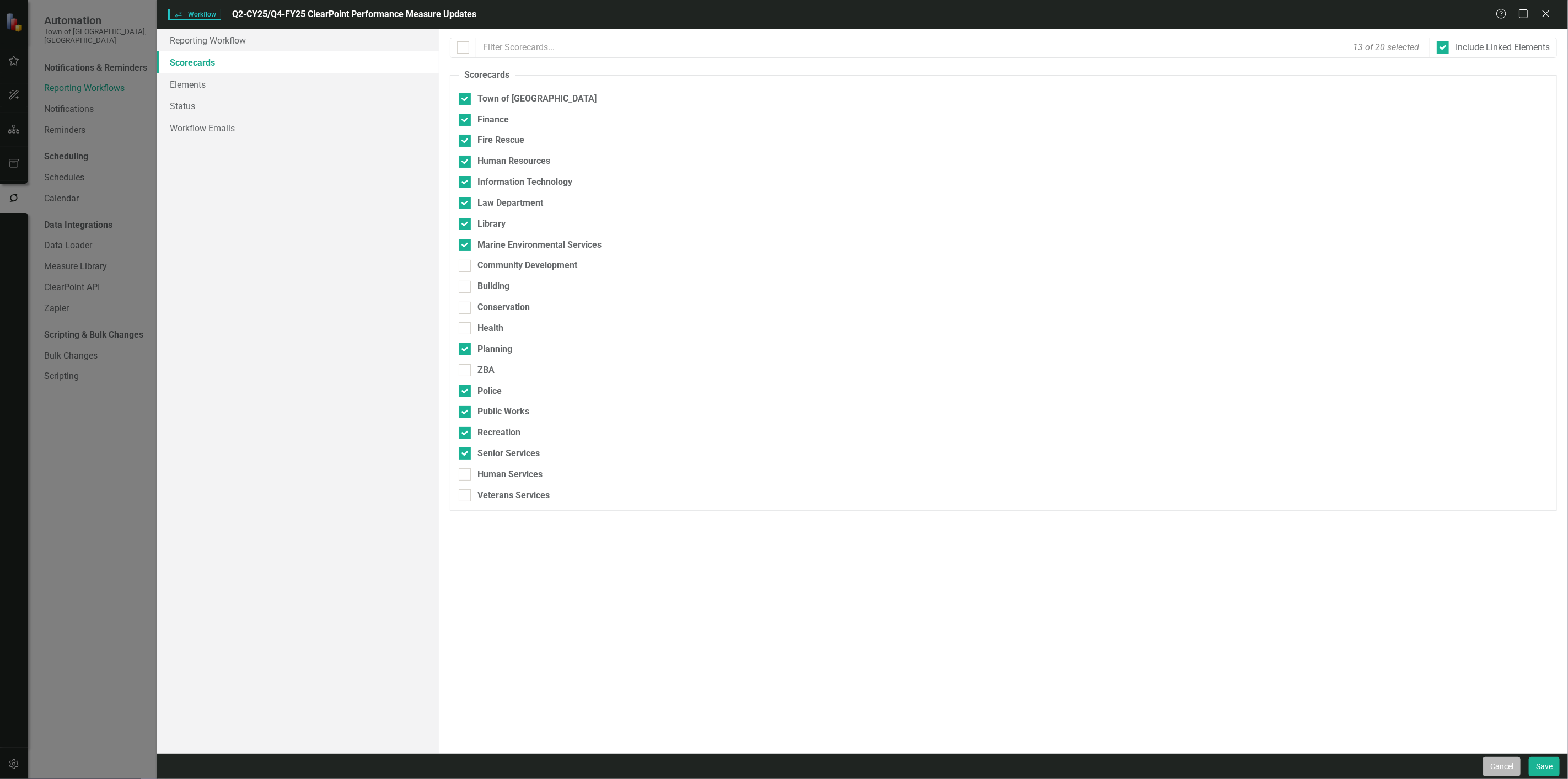
click at [1511, 773] on button "Cancel" at bounding box center [1502, 767] width 38 height 19
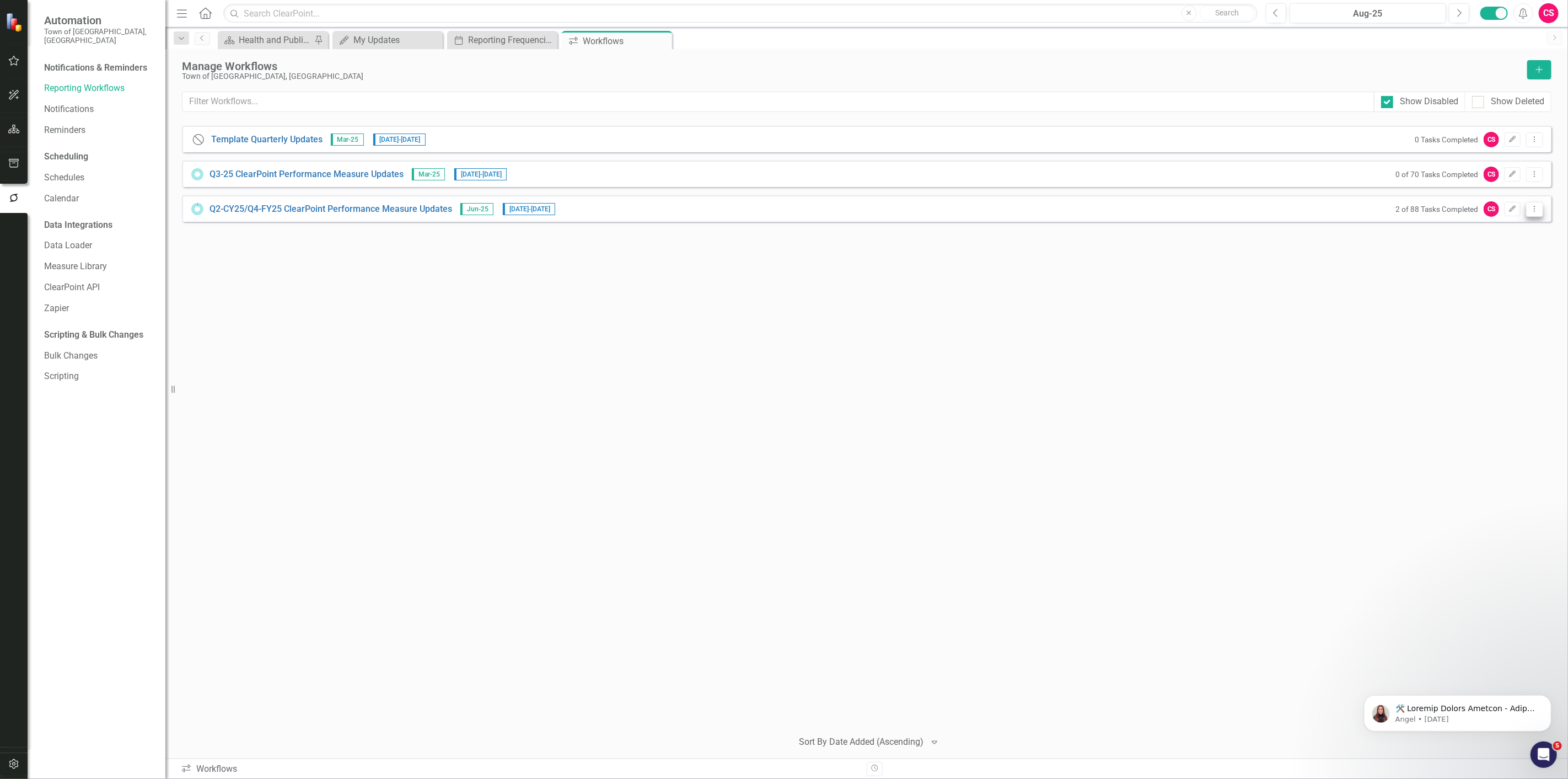
click at [1542, 205] on button "Dropdown Menu" at bounding box center [1535, 210] width 17 height 15
click at [1477, 267] on link "Copy Duplicate Workflow" at bounding box center [1493, 268] width 102 height 21
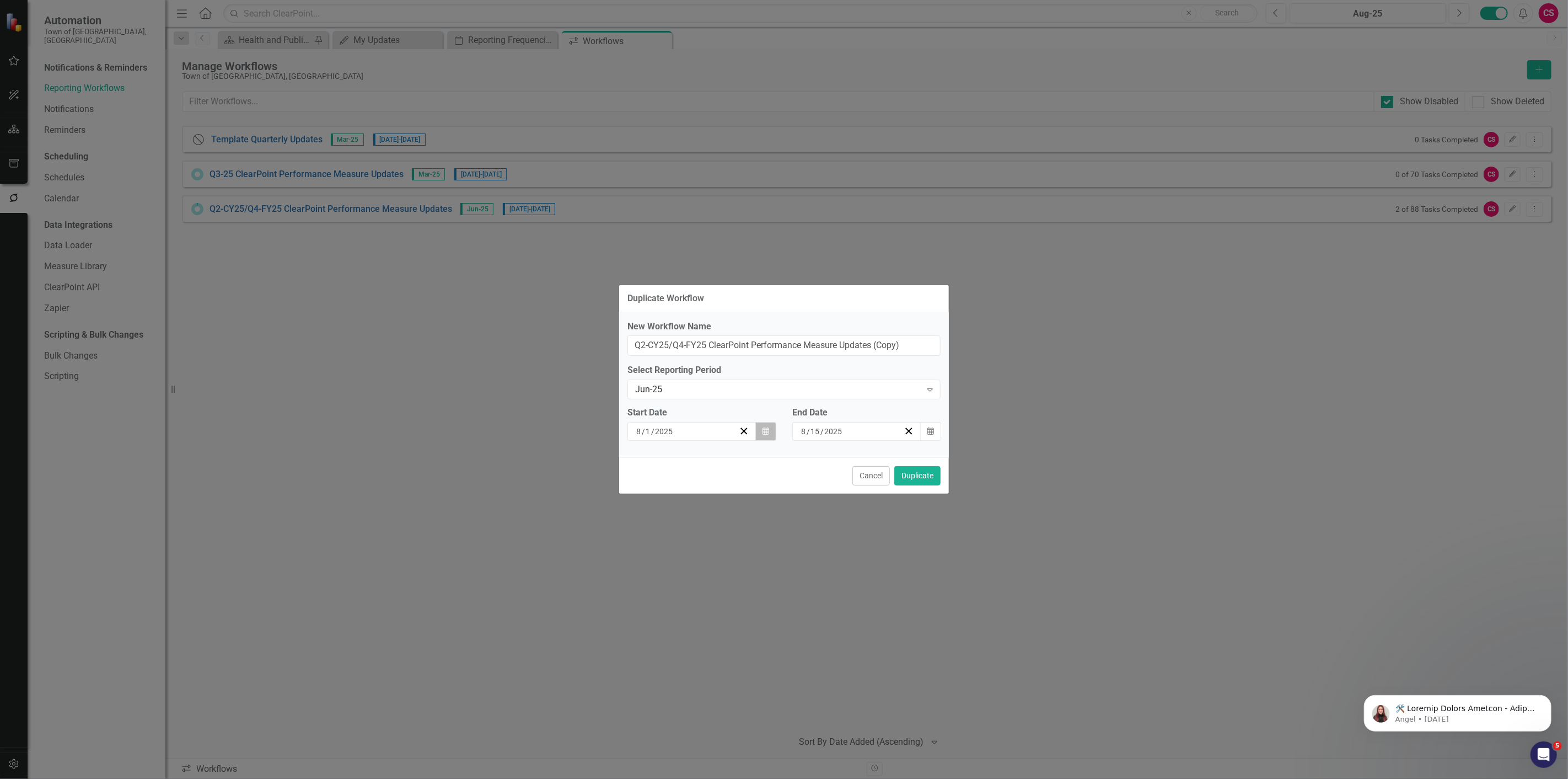
click at [767, 433] on icon "button" at bounding box center [766, 431] width 7 height 8
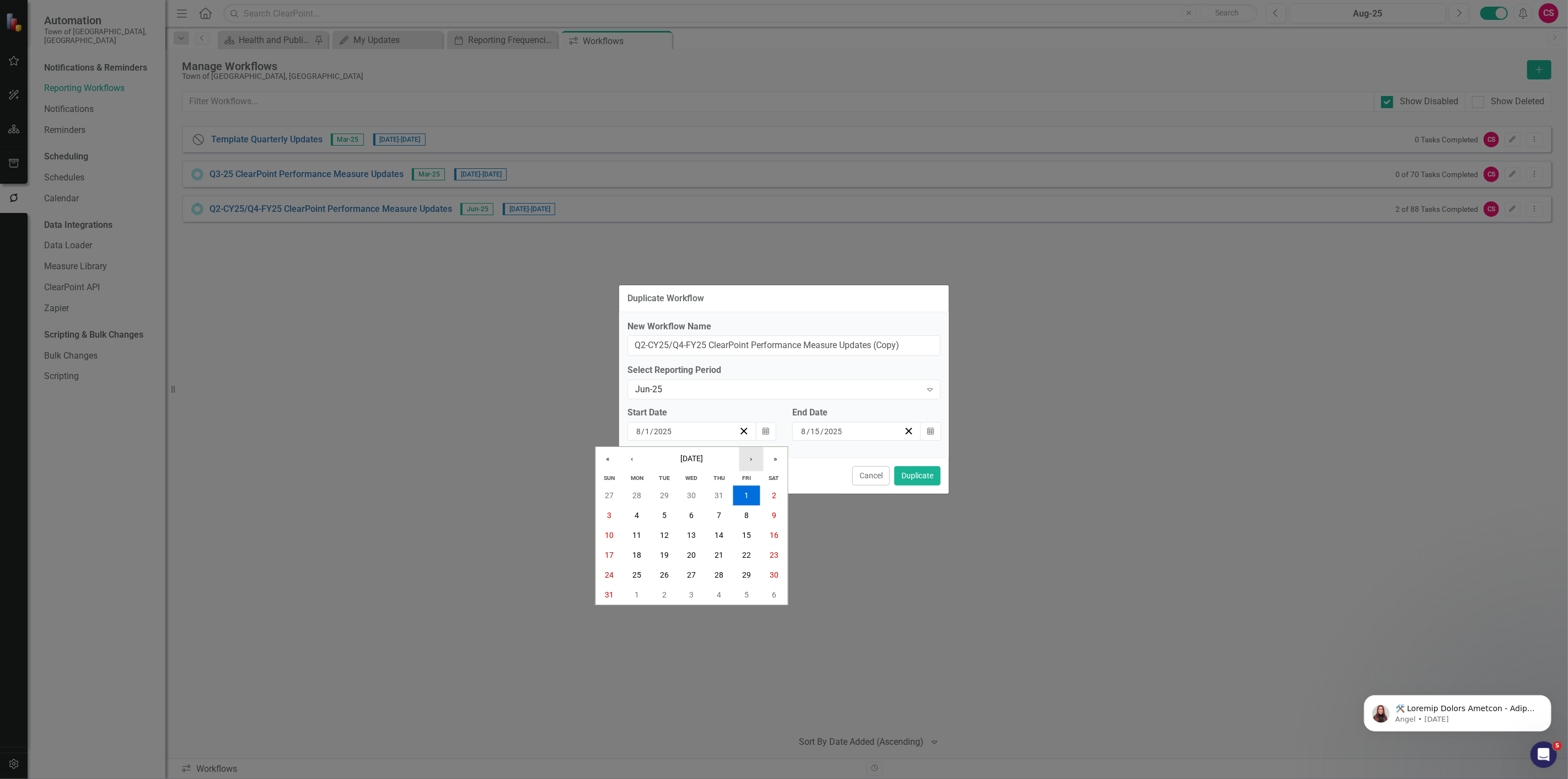
click at [753, 460] on button "›" at bounding box center [752, 459] width 24 height 24
click at [752, 467] on button "›" at bounding box center [752, 459] width 24 height 24
click at [695, 501] on button "1" at bounding box center [691, 495] width 27 height 20
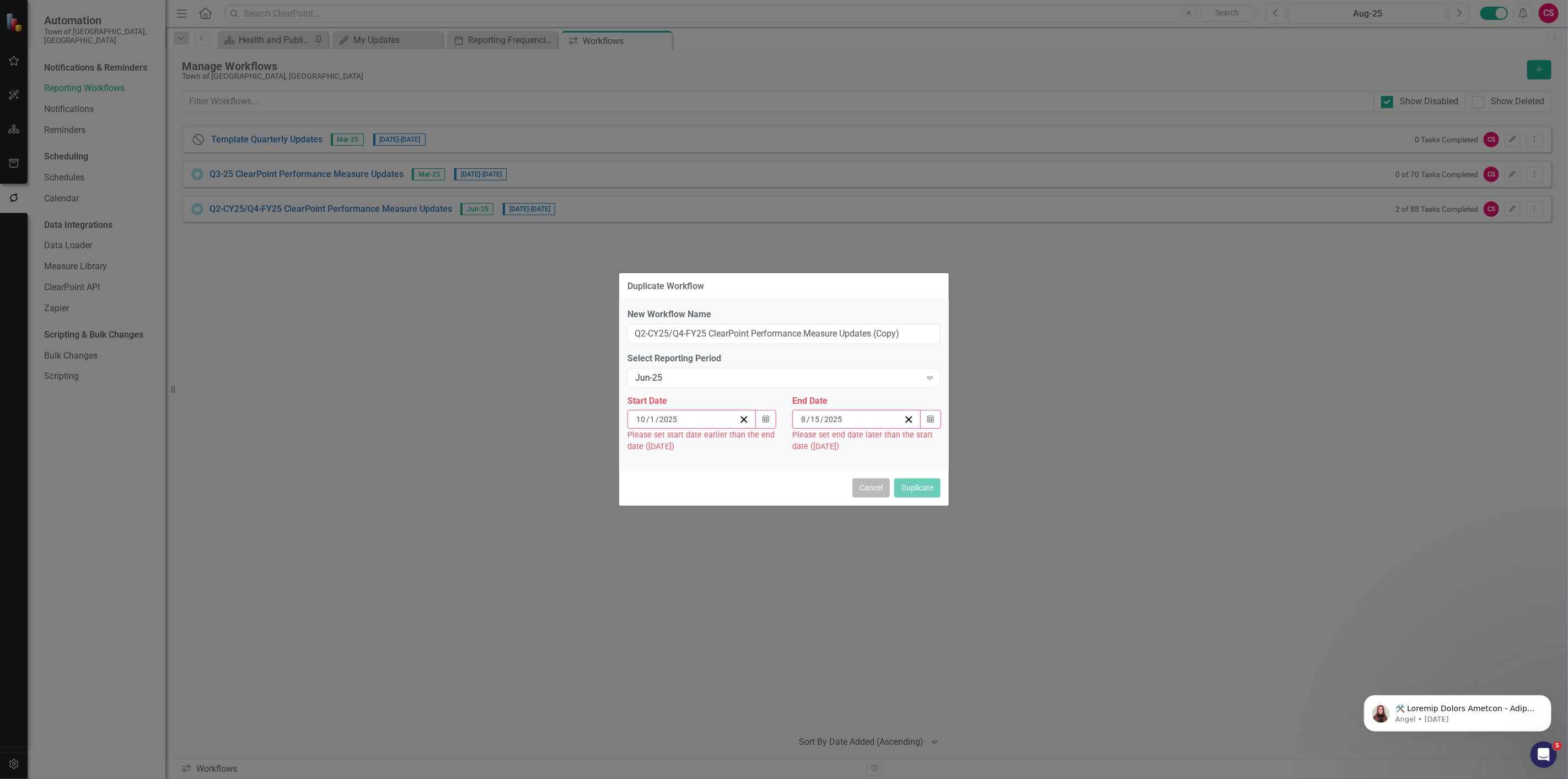
click at [874, 492] on button "Cancel" at bounding box center [871, 488] width 38 height 19
